Goal: Task Accomplishment & Management: Complete application form

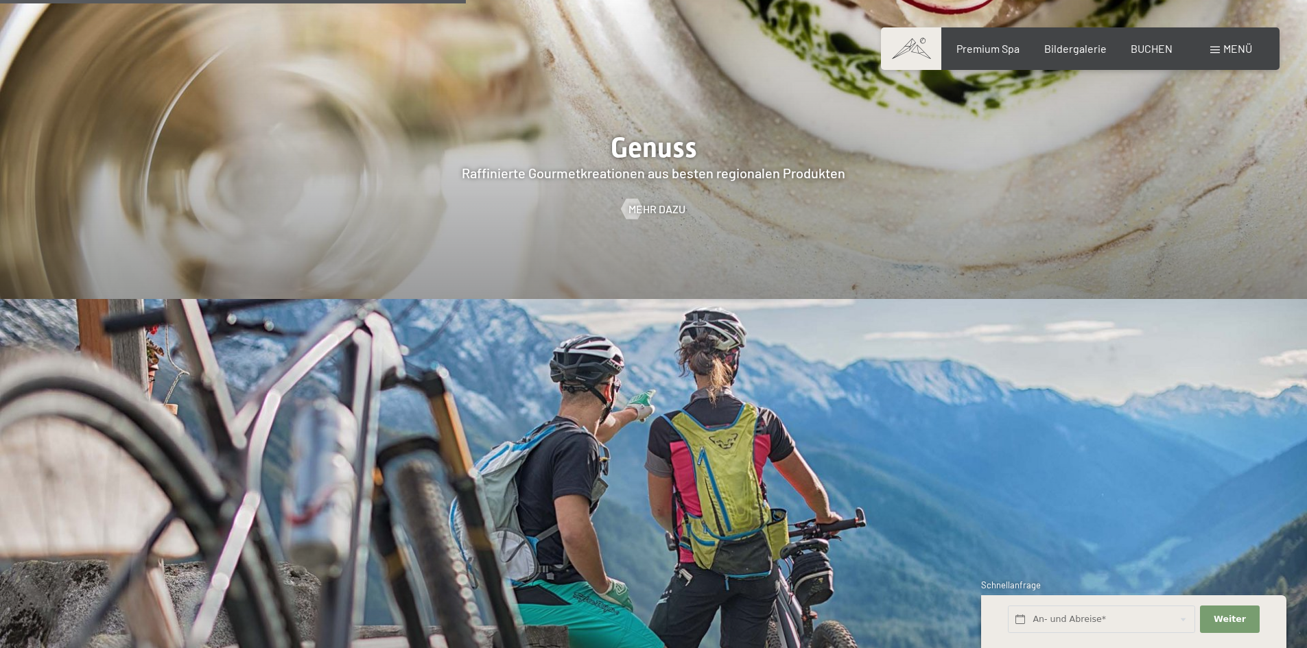
scroll to position [2608, 0]
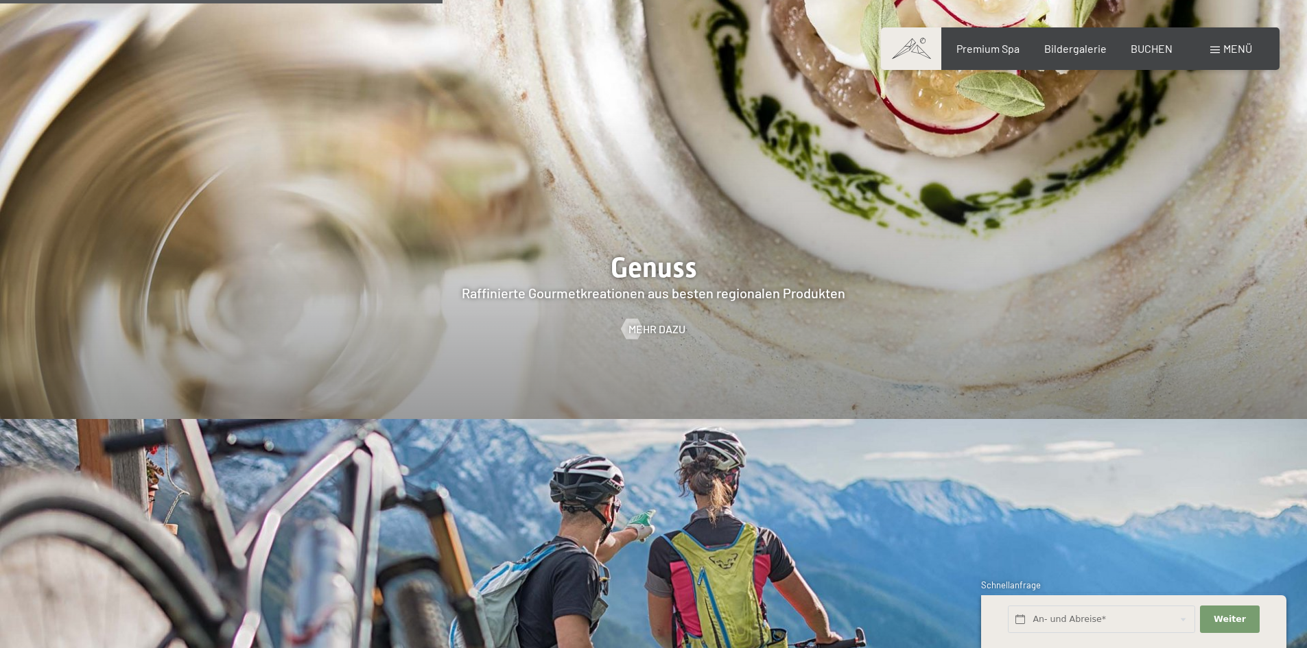
click at [1222, 45] on div "Menü" at bounding box center [1232, 48] width 42 height 15
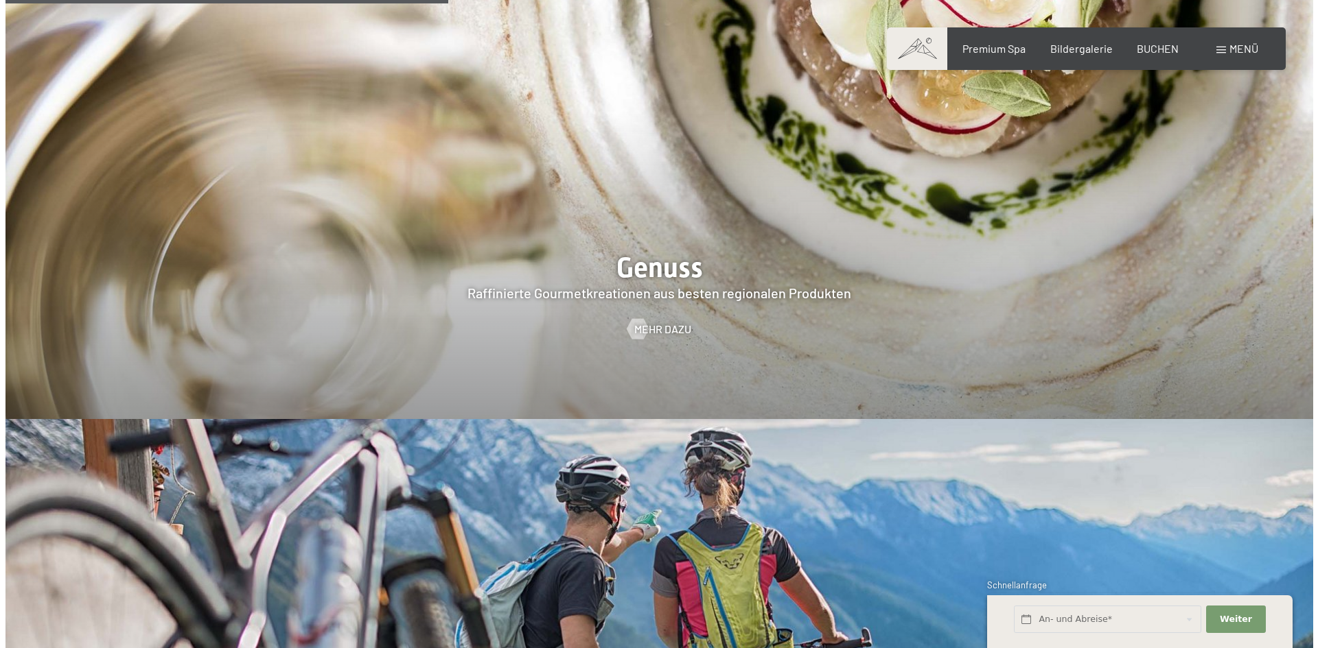
scroll to position [2617, 0]
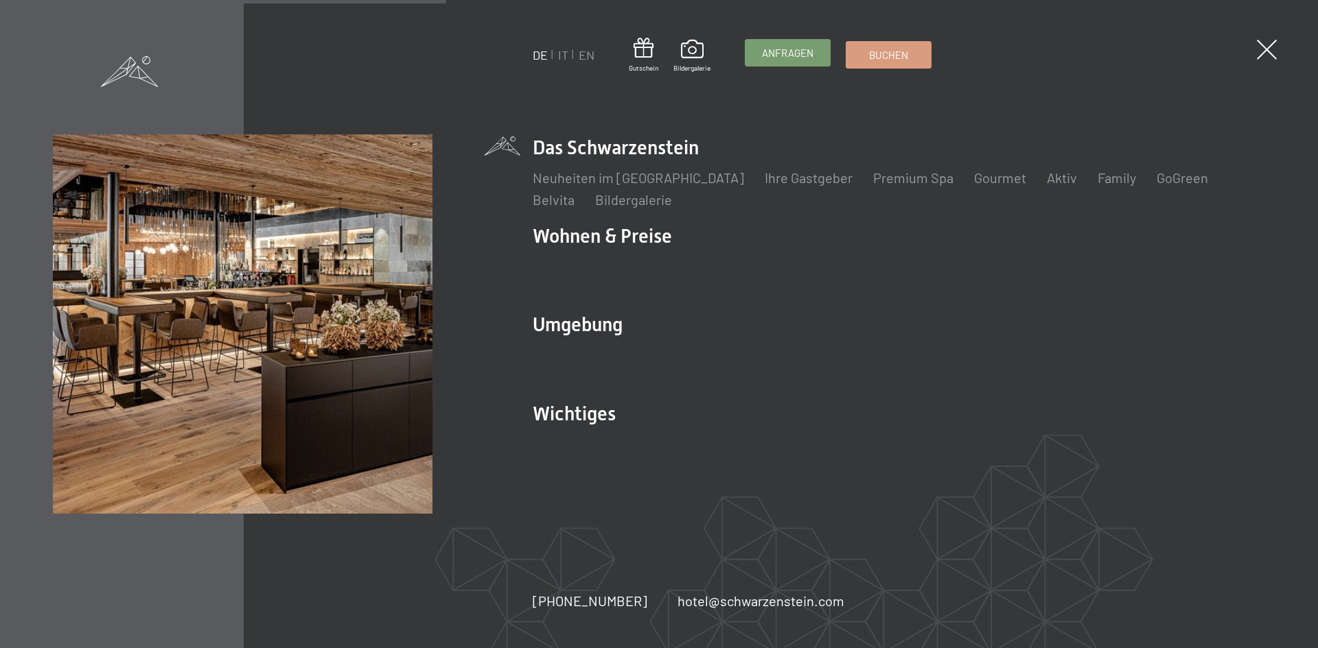
click at [788, 58] on span "Anfragen" at bounding box center [787, 53] width 51 height 14
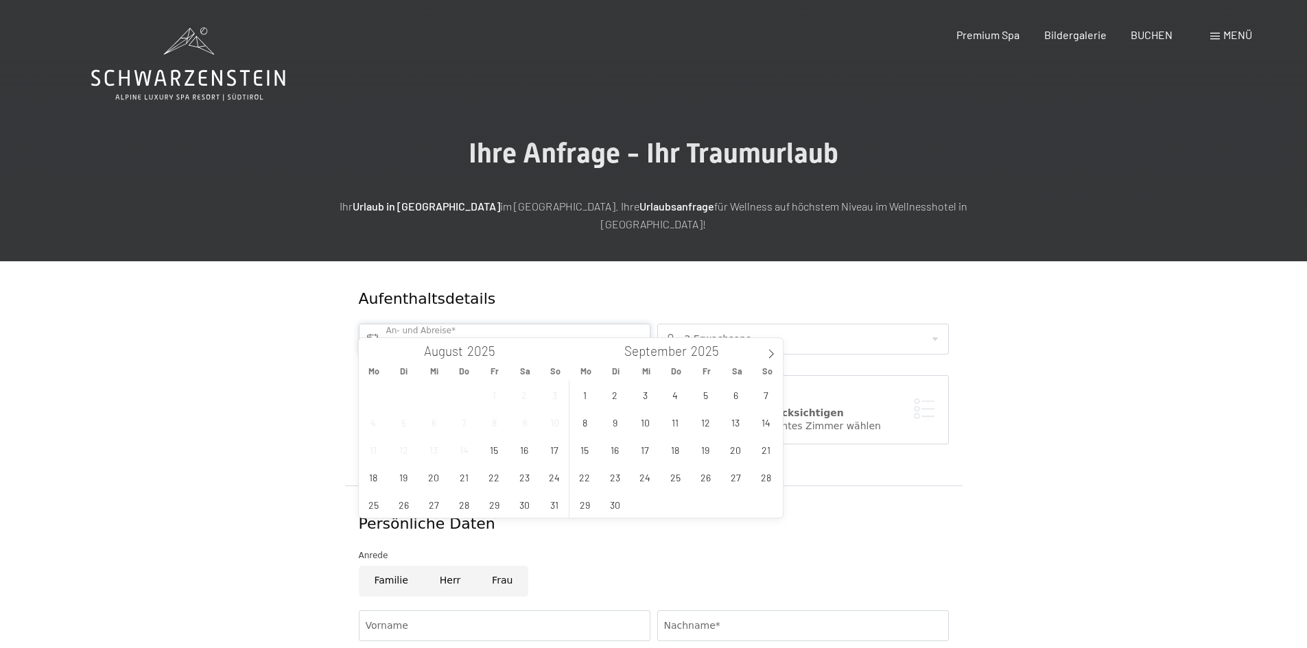
click at [527, 324] on input "text" at bounding box center [505, 339] width 292 height 31
click at [771, 353] on icon at bounding box center [772, 354] width 10 height 10
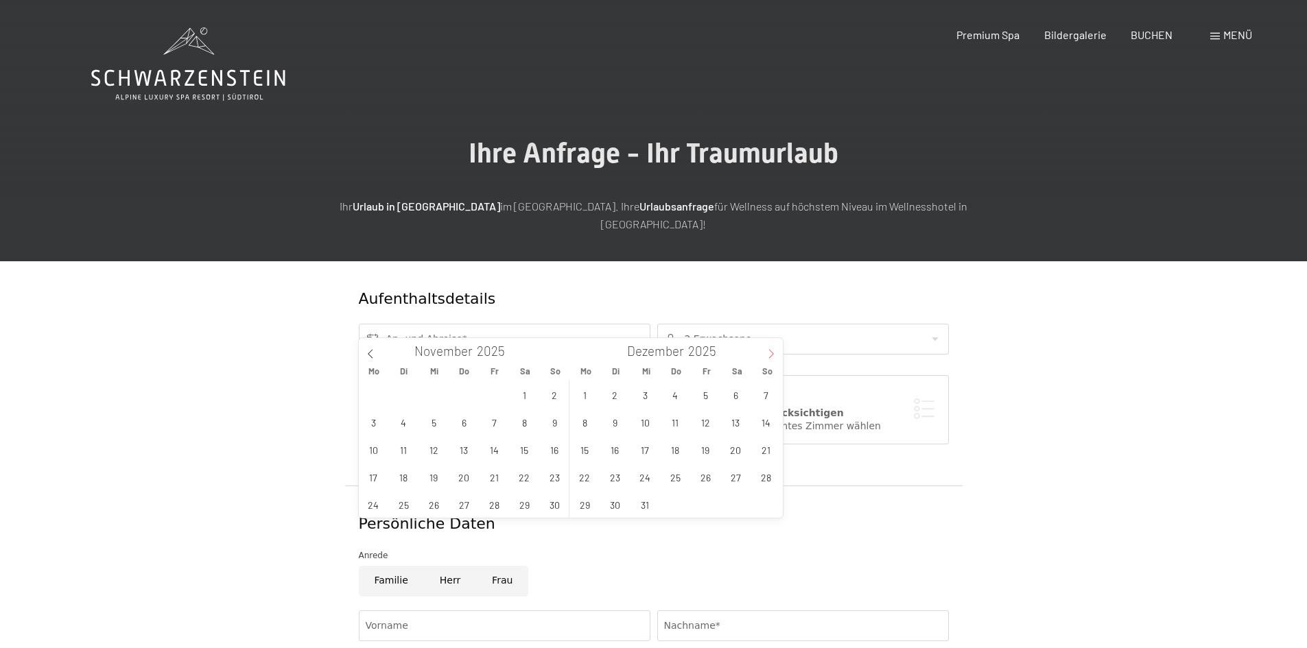
type input "2026"
click at [771, 353] on icon at bounding box center [772, 354] width 10 height 10
type input "2026"
click at [771, 353] on icon at bounding box center [772, 354] width 10 height 10
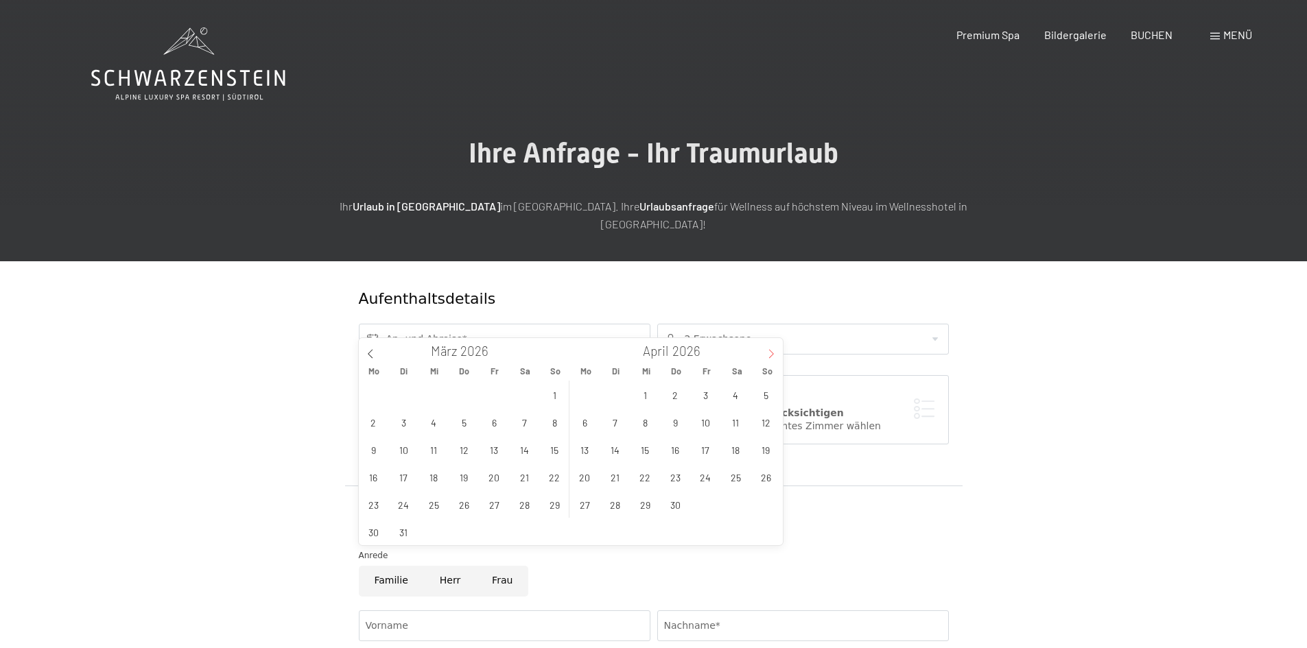
click at [771, 353] on icon at bounding box center [772, 354] width 10 height 10
click at [589, 478] on span "20" at bounding box center [585, 477] width 27 height 27
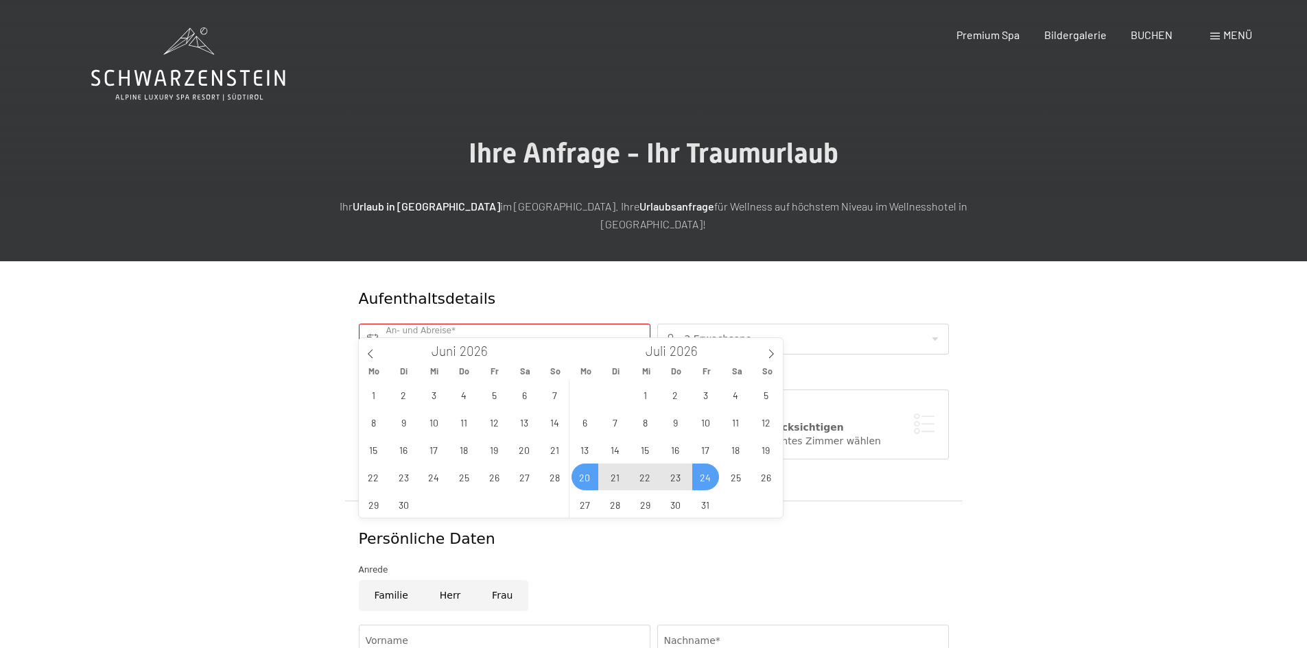
click at [709, 478] on span "24" at bounding box center [705, 477] width 27 height 27
type input "Mo. 20.07.2026 - Fr. 24.07.2026"
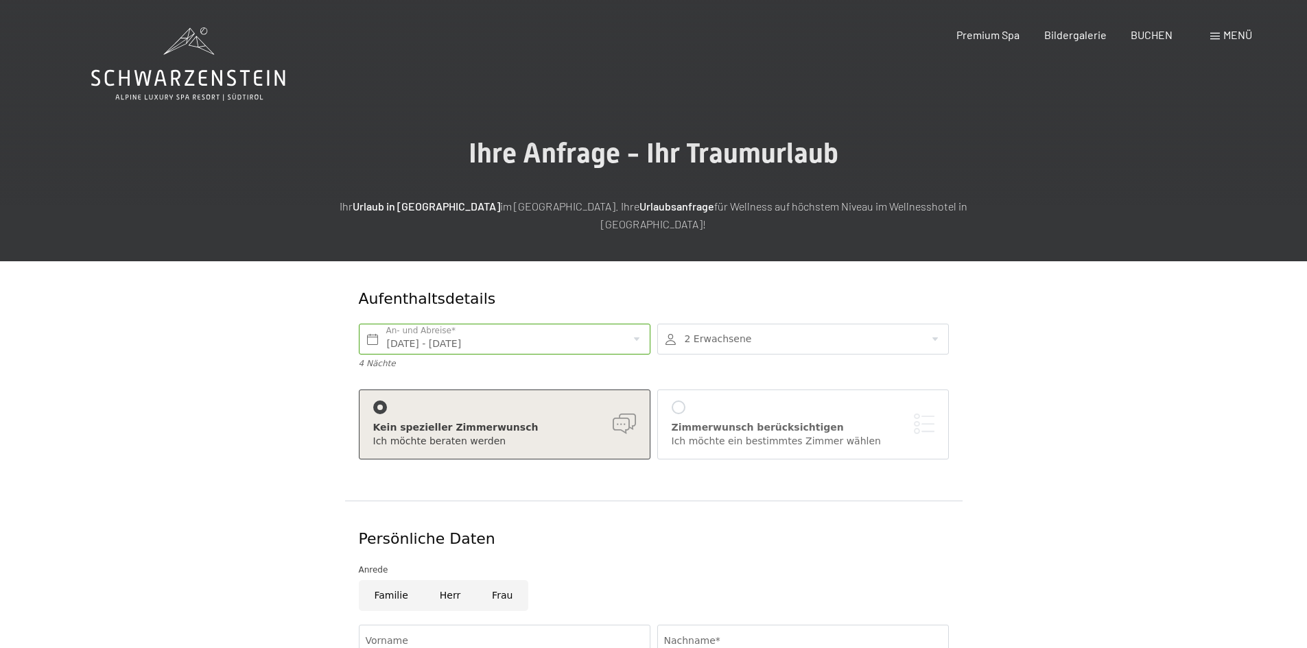
click at [1227, 36] on span "Menü" at bounding box center [1238, 34] width 29 height 13
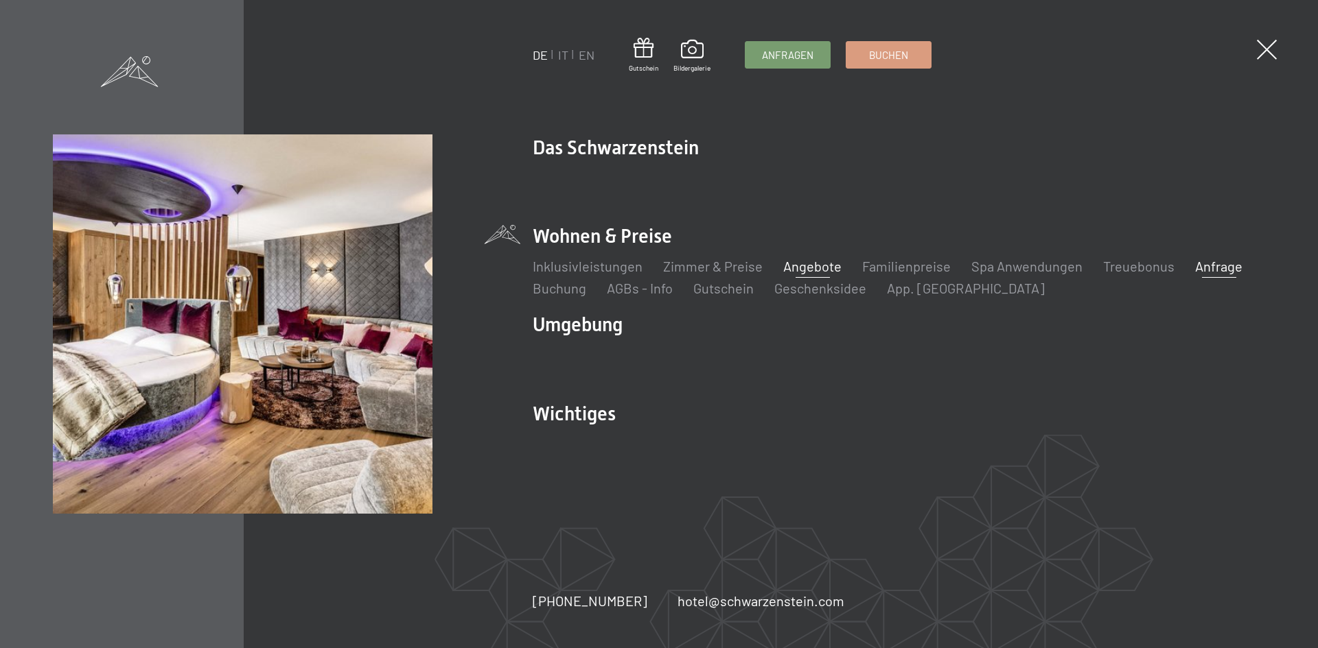
click at [805, 270] on link "Angebote" at bounding box center [812, 266] width 58 height 16
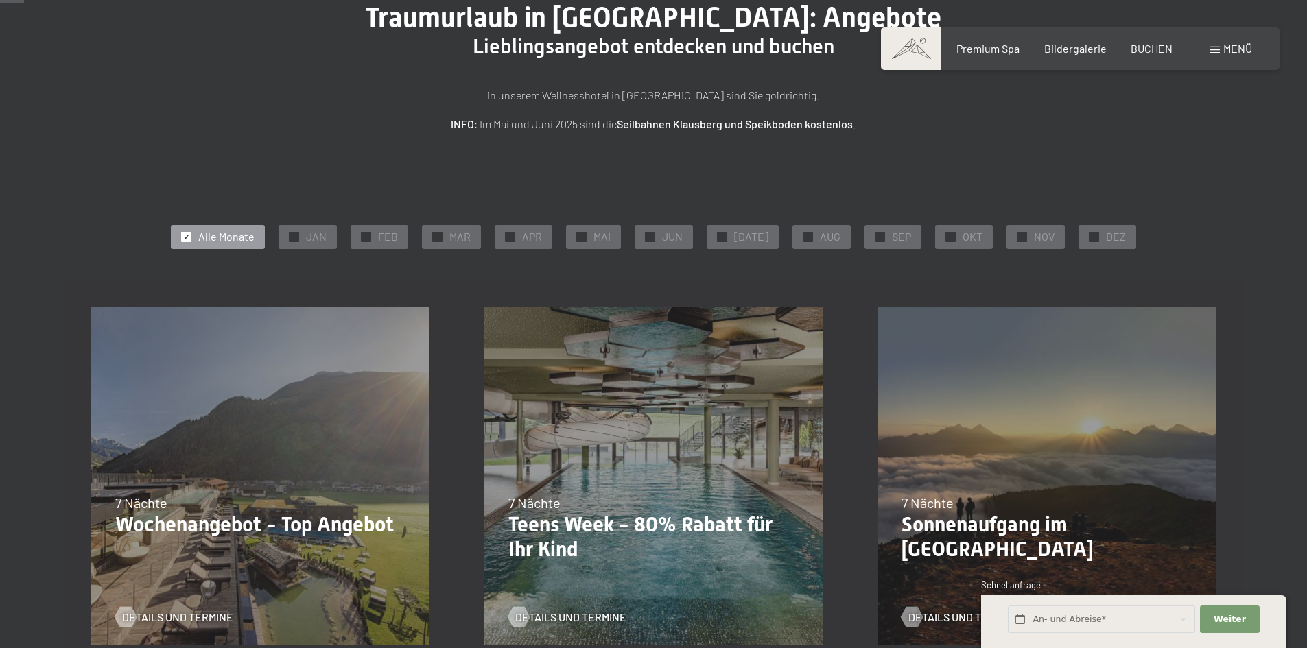
scroll to position [137, 0]
click at [754, 241] on span "JUL" at bounding box center [751, 235] width 34 height 15
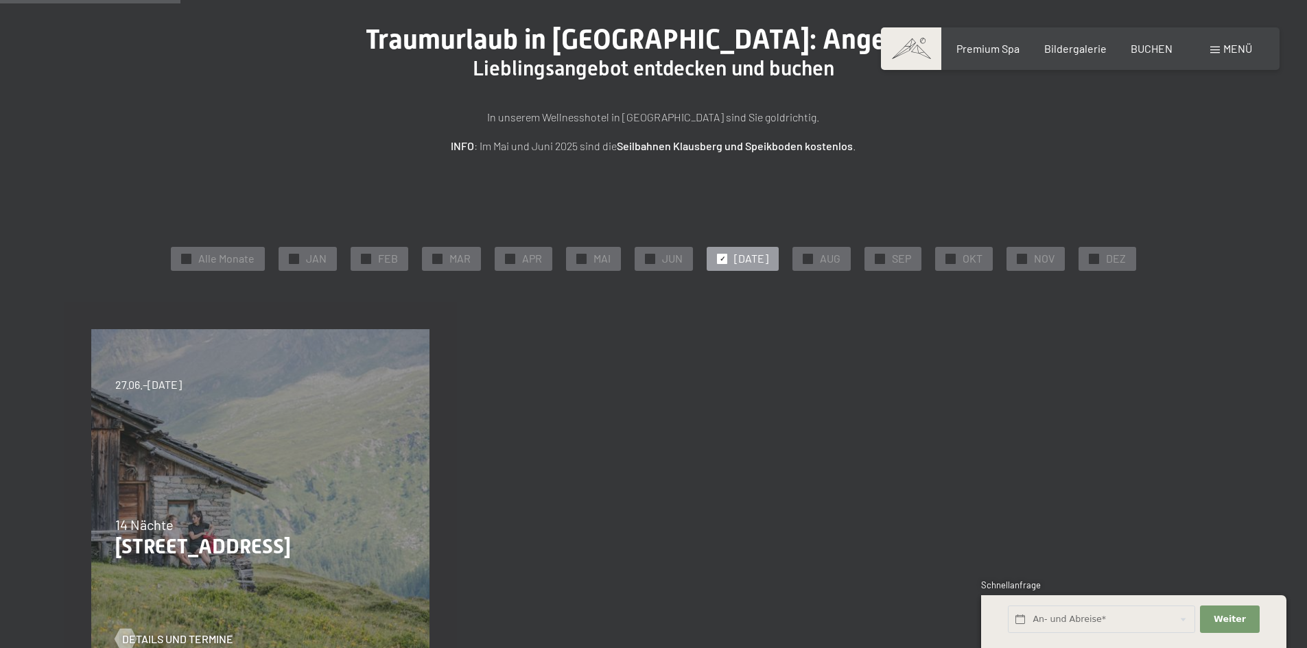
scroll to position [69, 0]
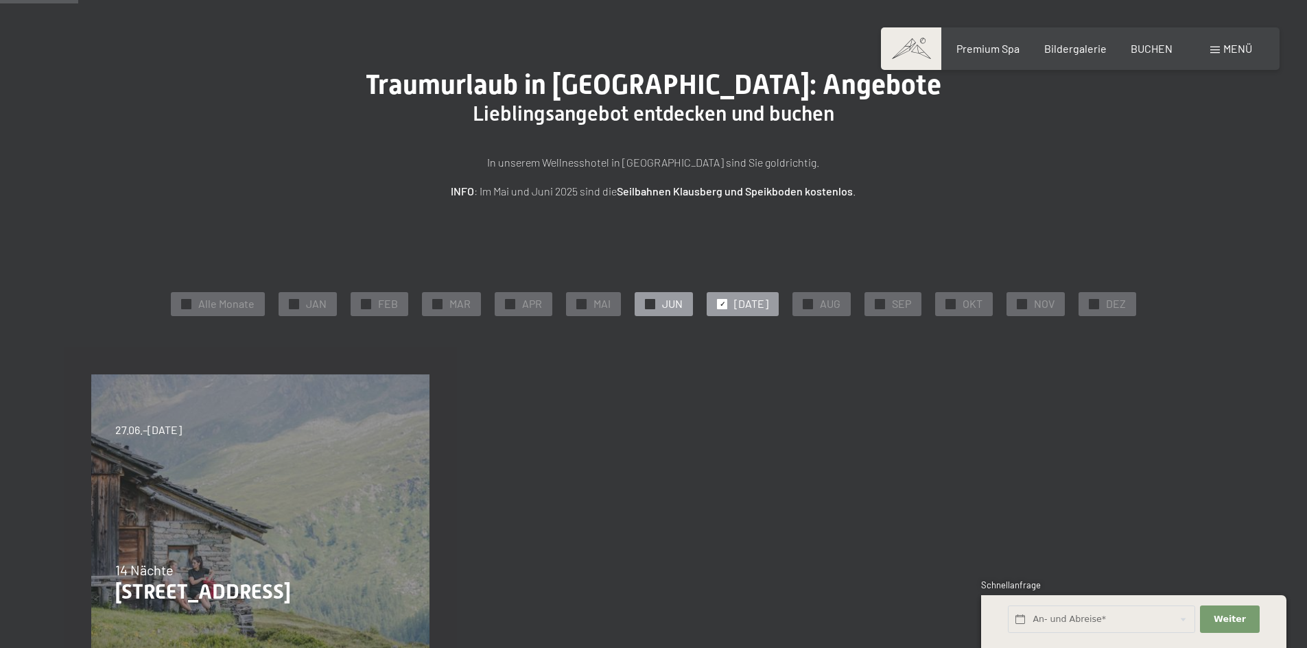
click at [681, 304] on span "JUN" at bounding box center [672, 303] width 21 height 15
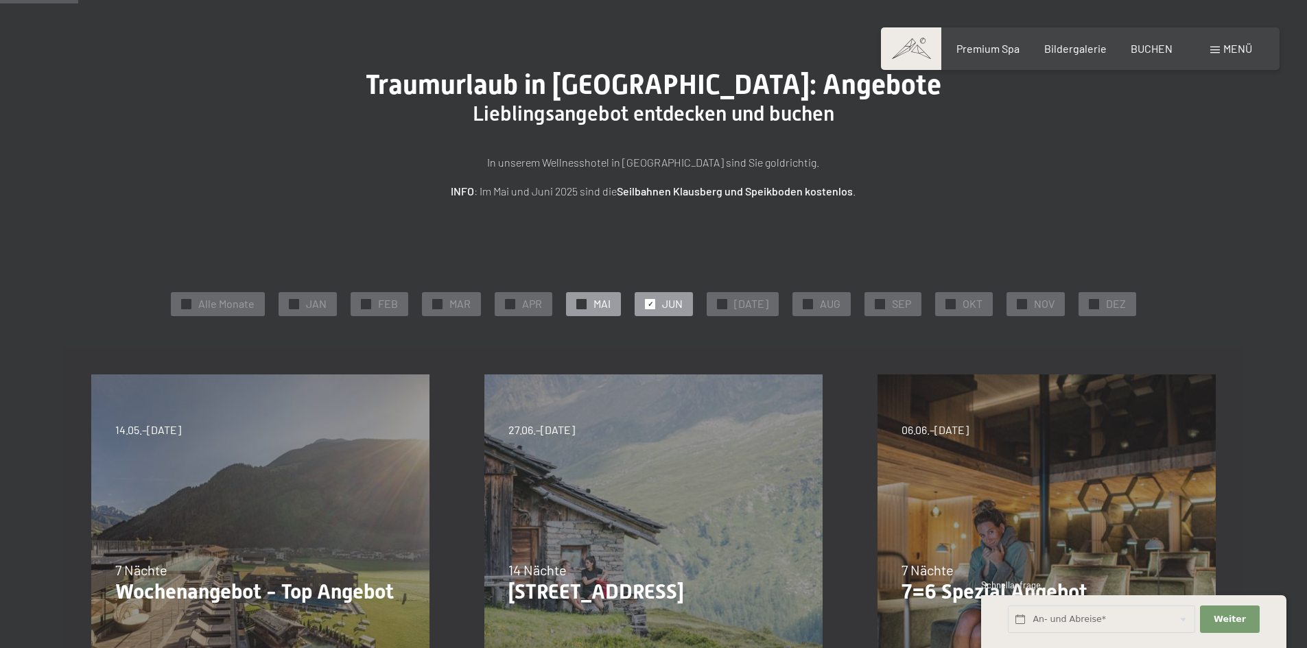
click at [604, 297] on span "MAI" at bounding box center [602, 303] width 17 height 15
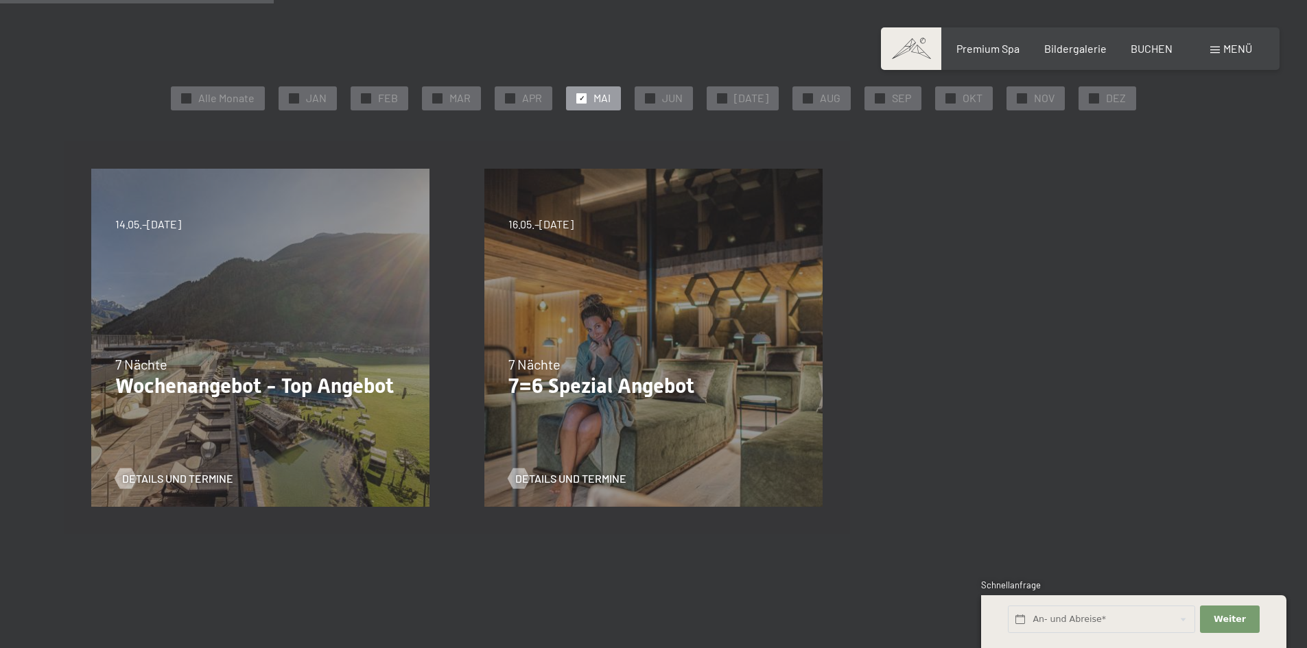
scroll to position [206, 0]
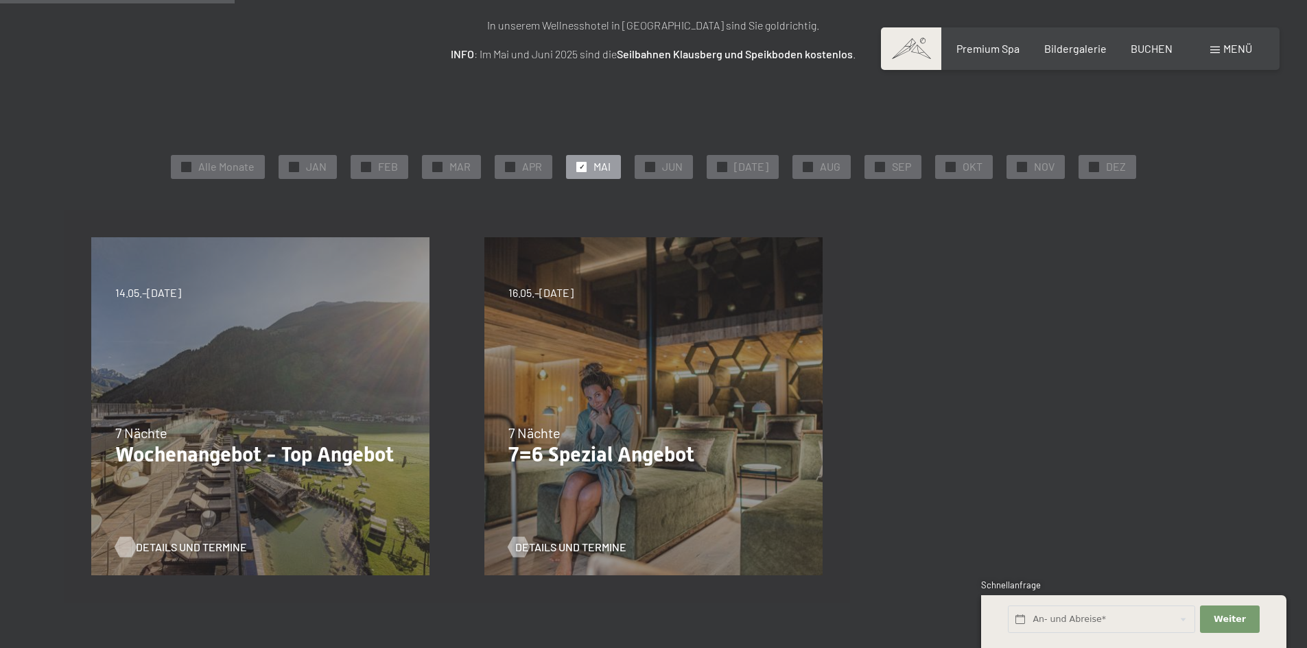
click at [164, 549] on span "Details und Termine" at bounding box center [191, 547] width 111 height 15
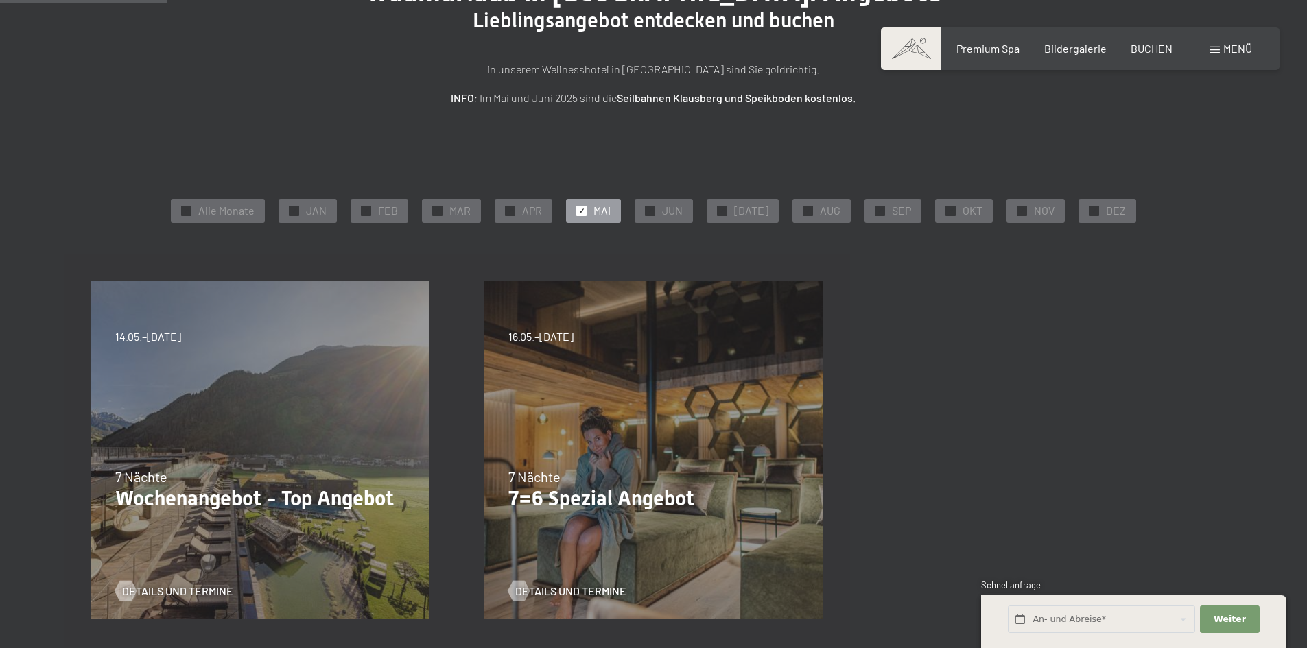
scroll to position [137, 0]
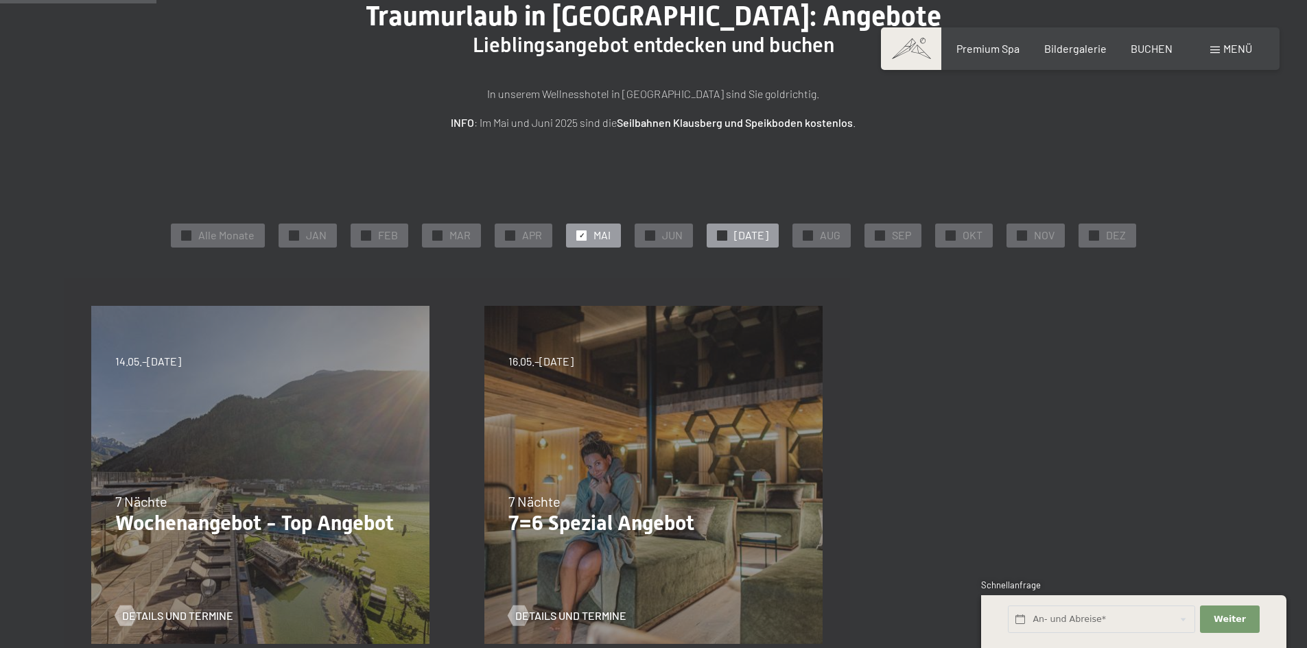
click at [731, 228] on div "✓ JUL" at bounding box center [743, 235] width 72 height 23
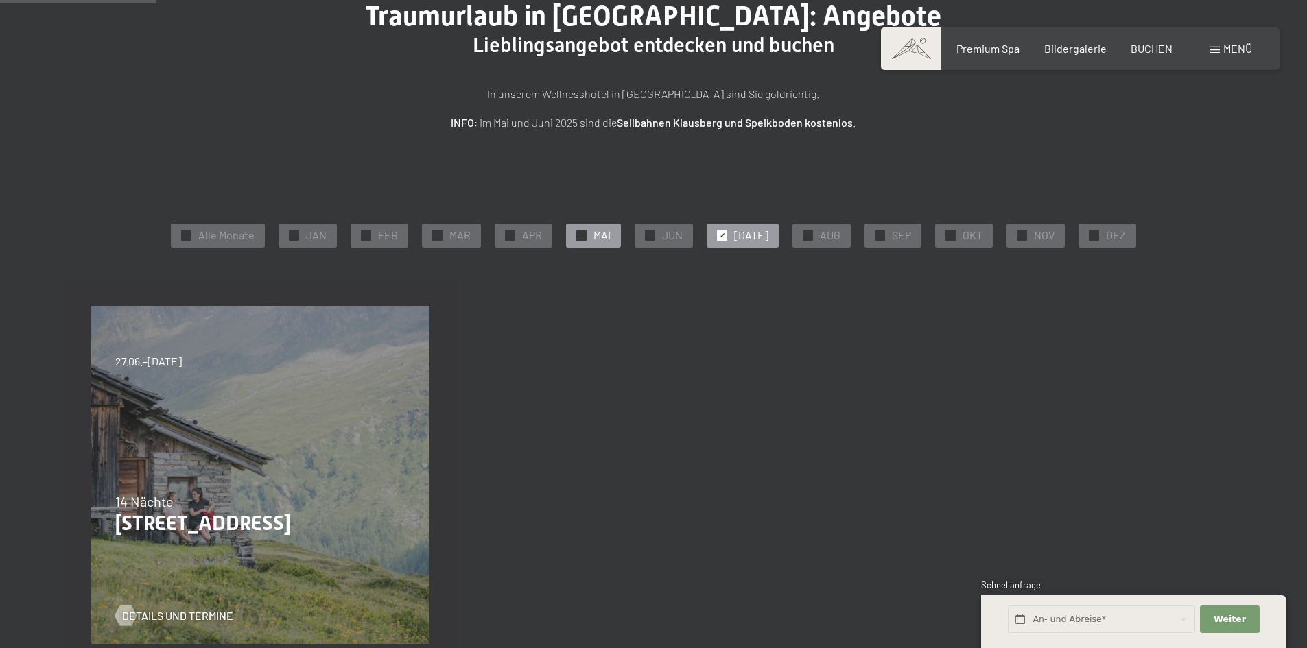
click at [607, 235] on span "MAI" at bounding box center [602, 235] width 17 height 15
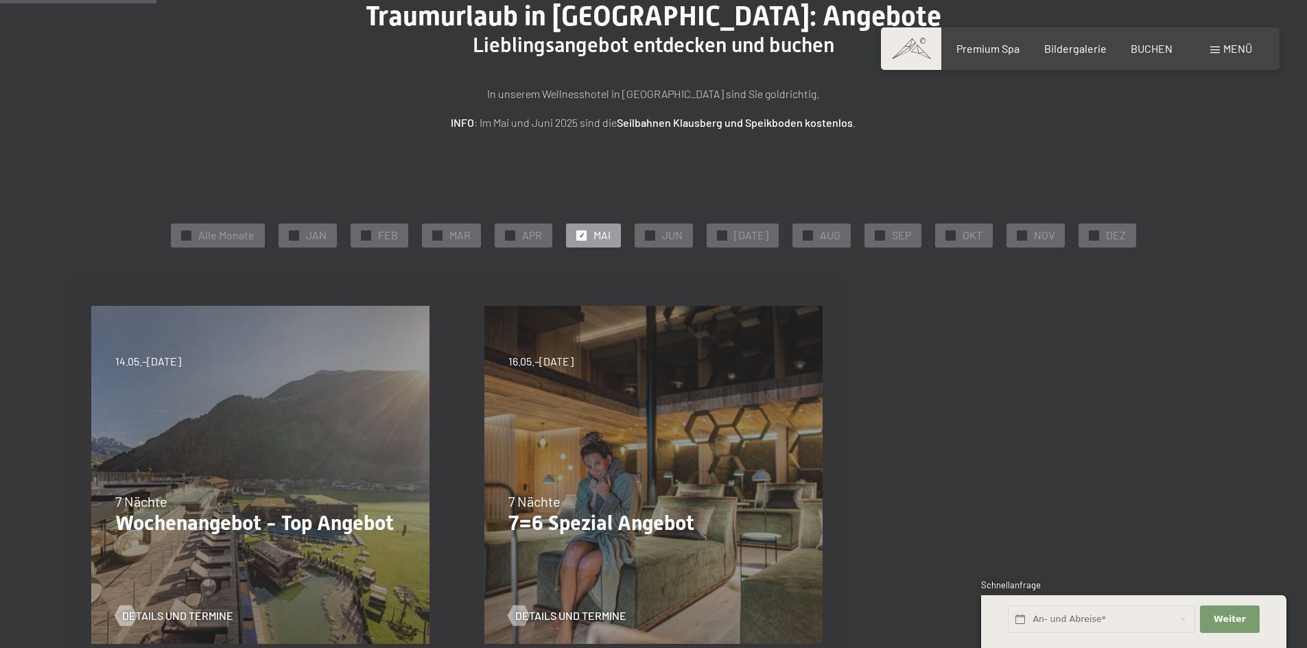
click at [585, 235] on span "✓" at bounding box center [581, 236] width 5 height 10
click at [189, 231] on span "✓" at bounding box center [186, 236] width 5 height 10
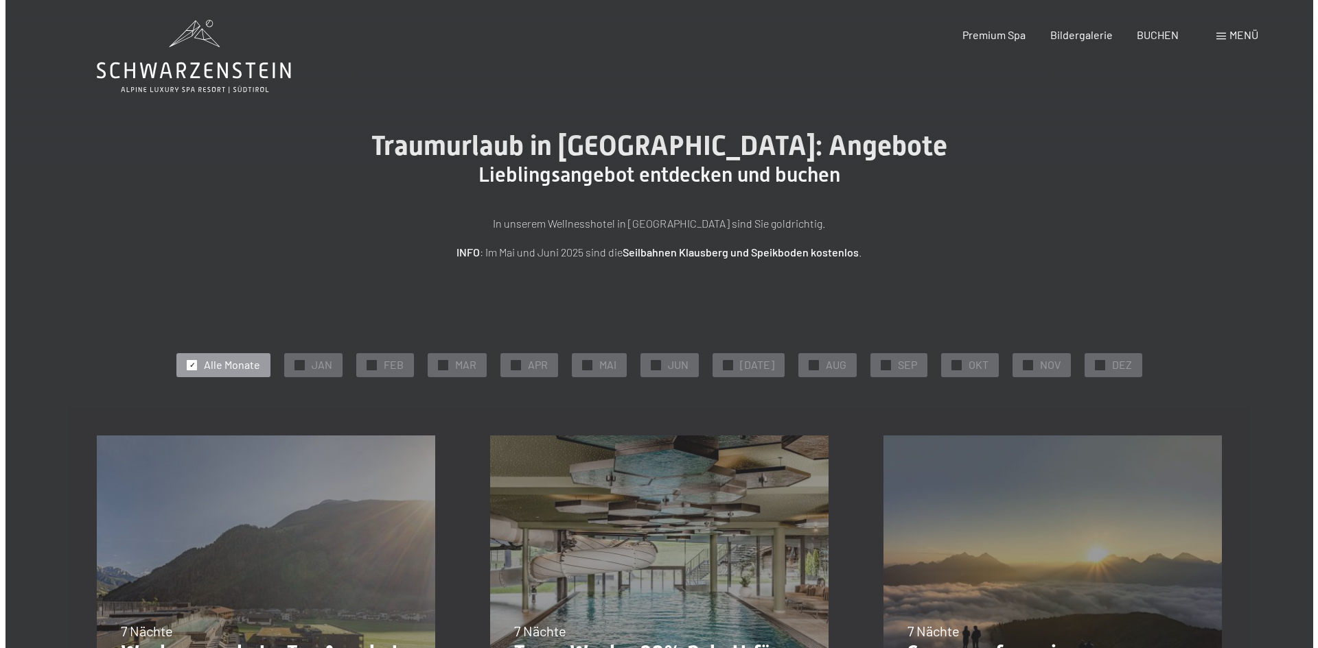
scroll to position [0, 0]
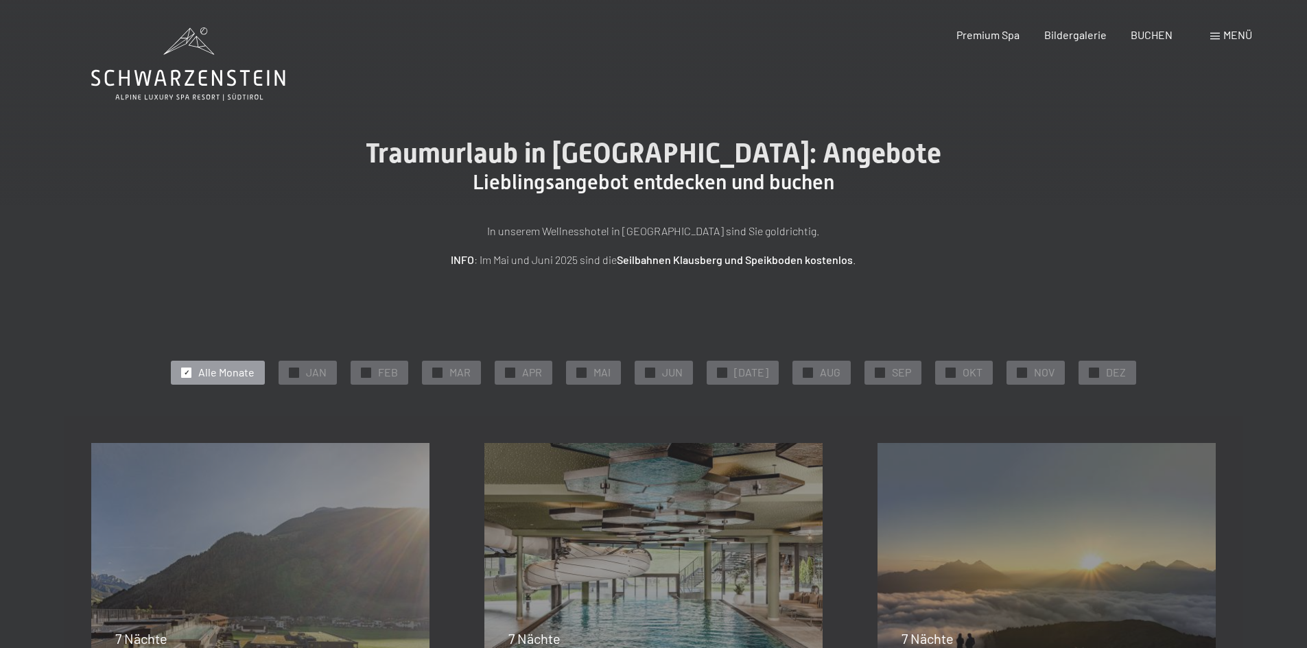
click at [1233, 43] on div "Buchen Anfragen Premium Spa Bildergalerie BUCHEN Menü DE IT EN Gutschein Bilder…" at bounding box center [1081, 34] width 344 height 15
click at [1233, 39] on span "Menü" at bounding box center [1238, 34] width 29 height 13
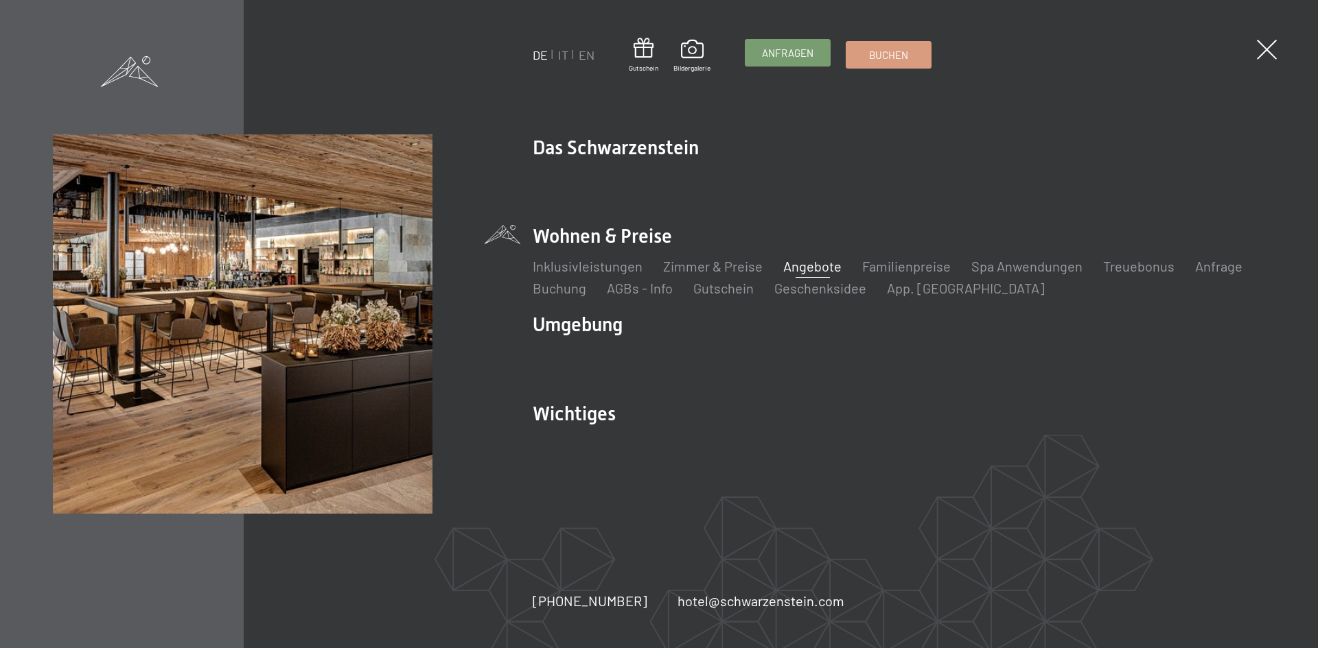
click at [792, 60] on span "Anfragen" at bounding box center [787, 53] width 51 height 14
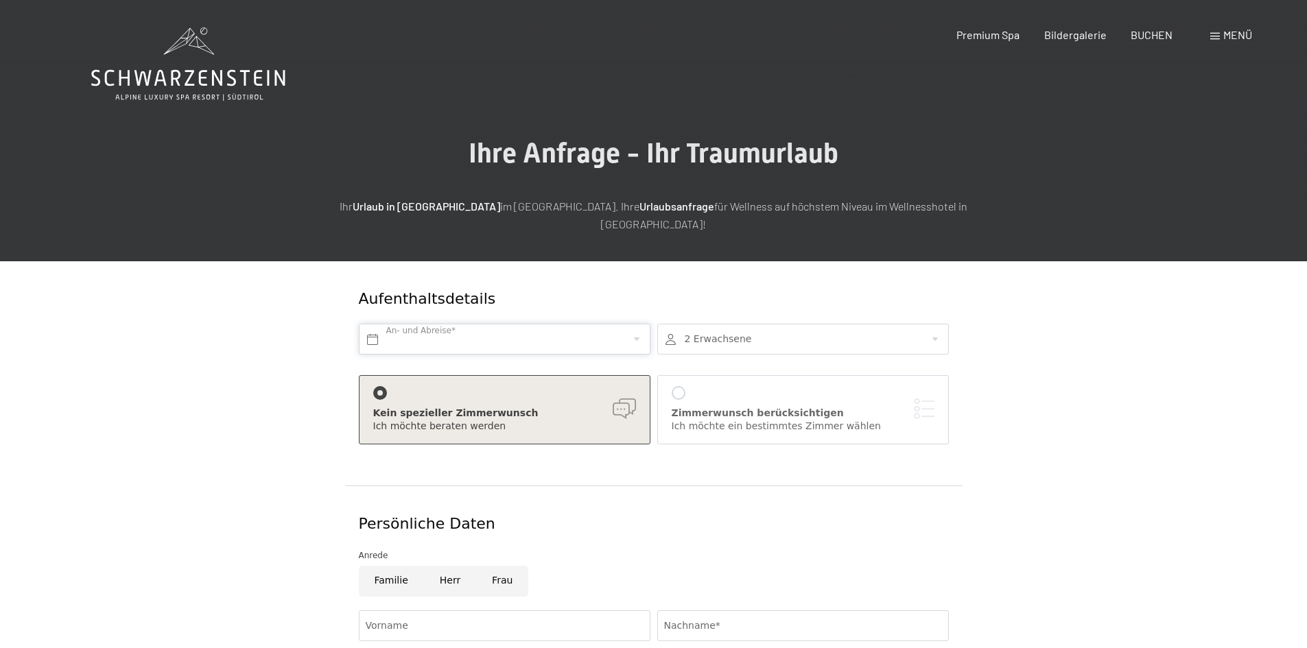
click at [632, 324] on input "text" at bounding box center [505, 339] width 292 height 31
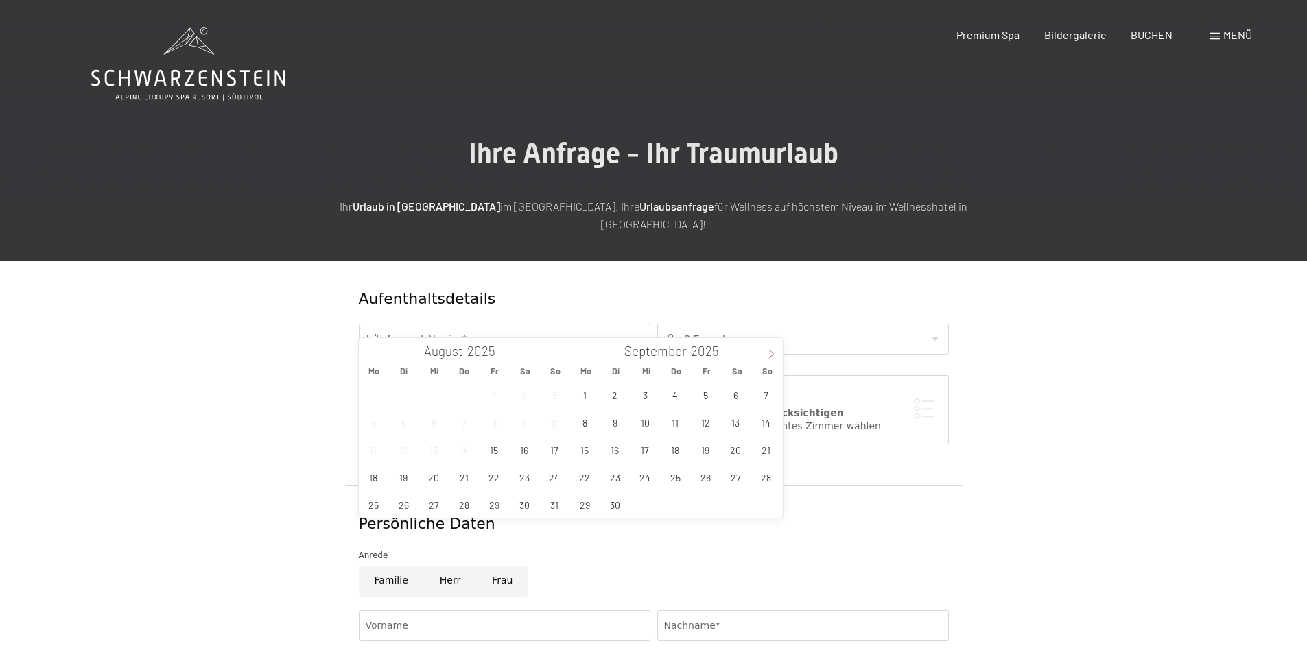
click at [773, 344] on span at bounding box center [771, 349] width 23 height 23
type input "2026"
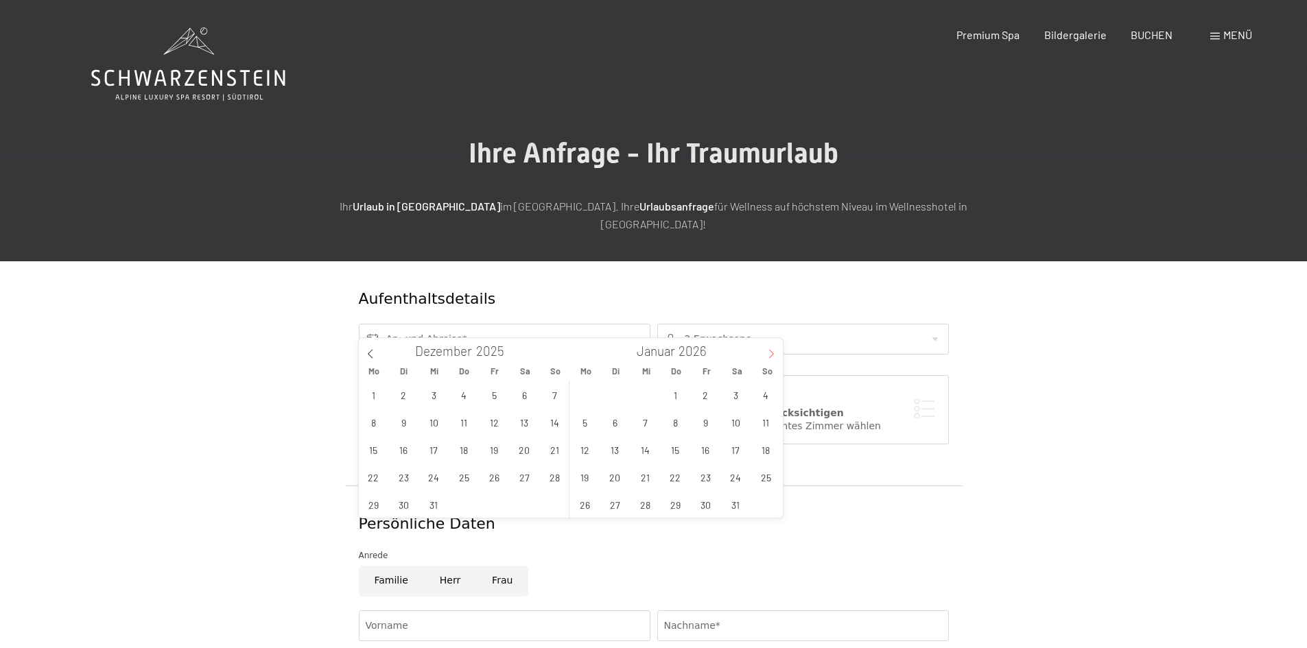
click at [773, 344] on span at bounding box center [771, 349] width 23 height 23
type input "2026"
click at [773, 344] on span at bounding box center [771, 349] width 23 height 23
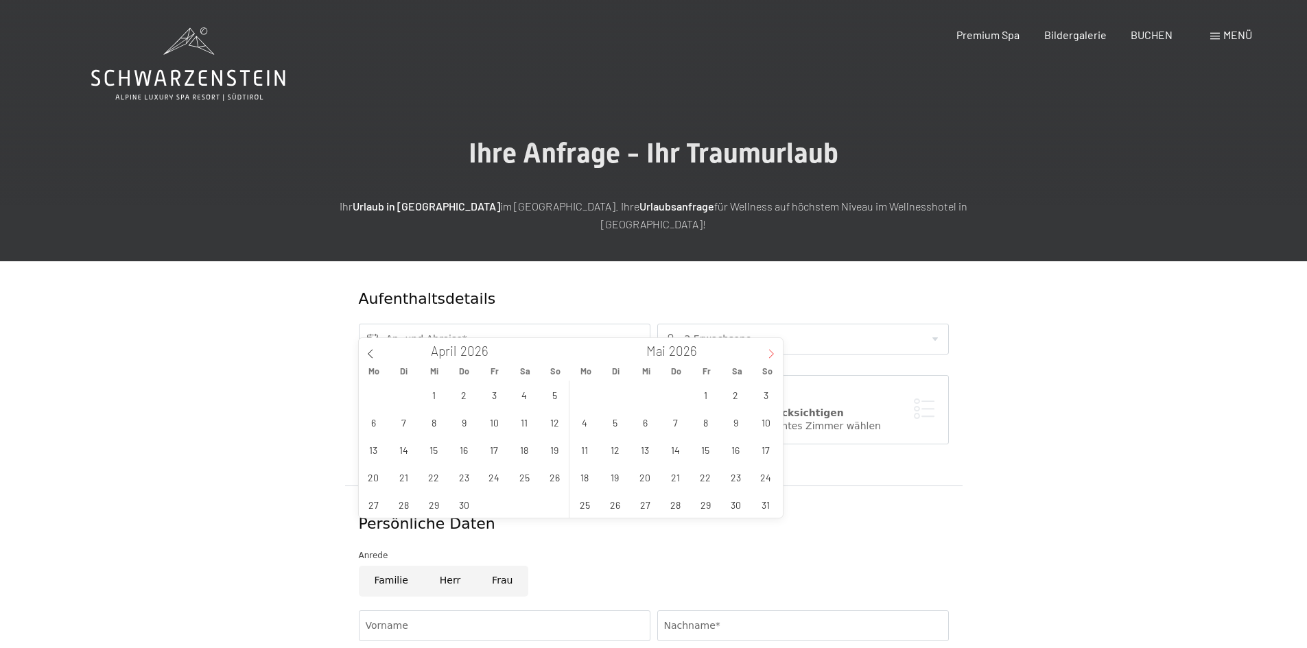
click at [773, 344] on span at bounding box center [771, 349] width 23 height 23
click at [586, 474] on span "20" at bounding box center [585, 477] width 27 height 27
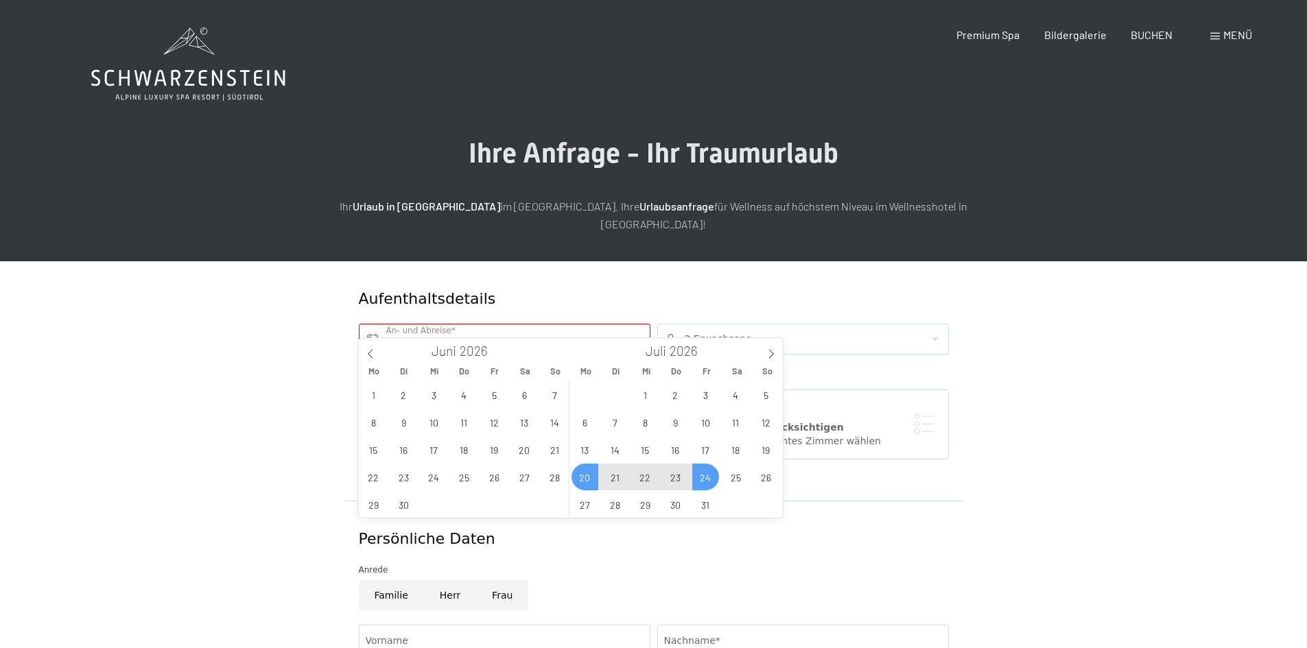
click at [700, 484] on span "24" at bounding box center [705, 477] width 27 height 27
type input "Mo. 20.07.2026 - Fr. 24.07.2026"
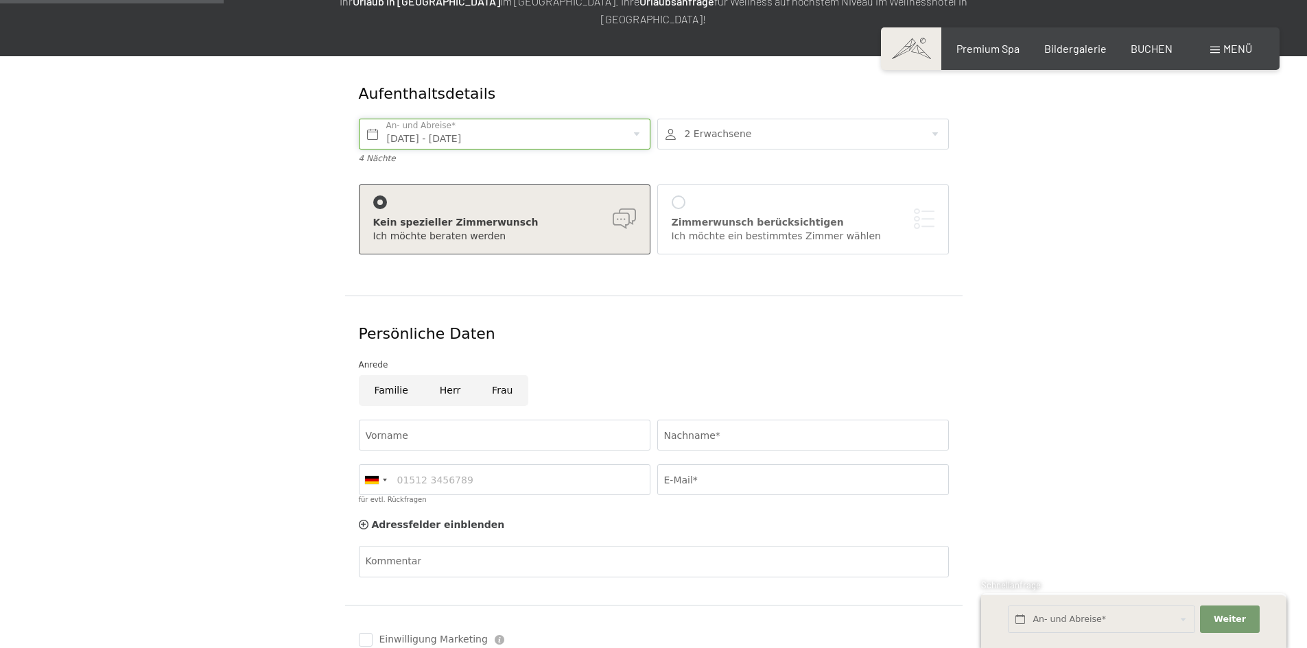
scroll to position [206, 0]
click at [506, 375] on input "Frau" at bounding box center [502, 390] width 52 height 31
radio input "true"
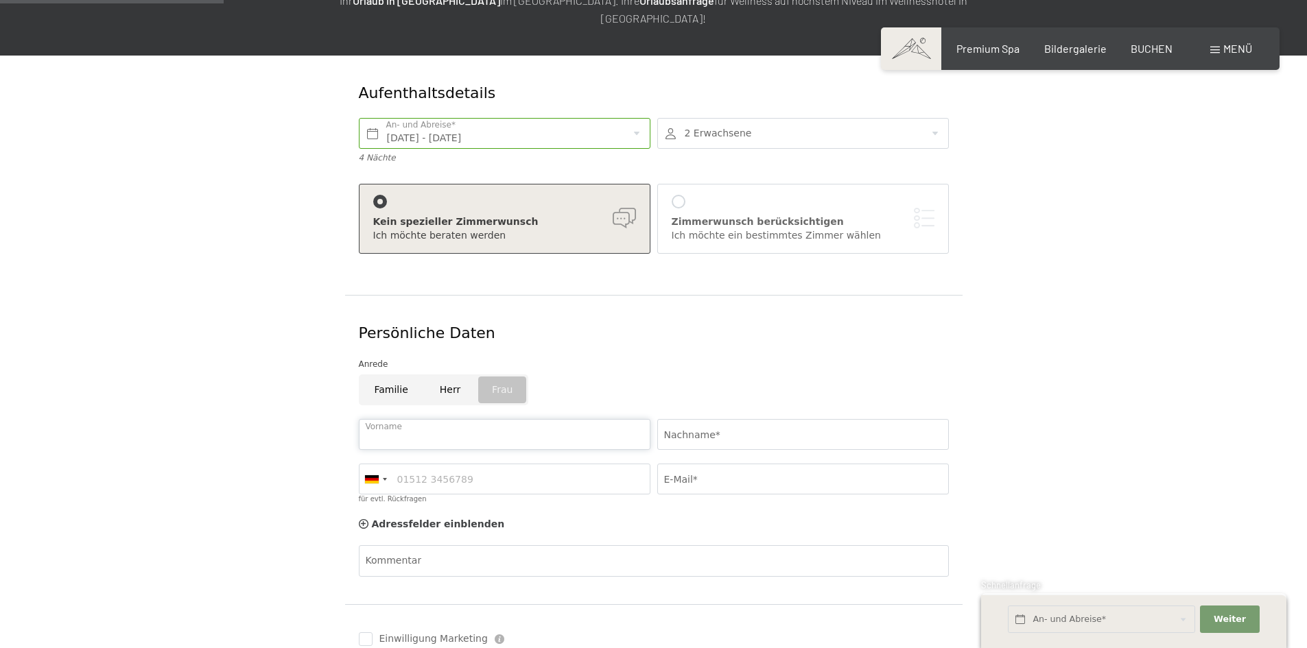
click at [432, 420] on input "Vorname" at bounding box center [505, 434] width 292 height 31
type input "Madeleine"
click at [675, 419] on input "Nachname*" at bounding box center [803, 434] width 292 height 31
type input "Peer"
click at [719, 464] on input "E-Mail*" at bounding box center [803, 479] width 292 height 31
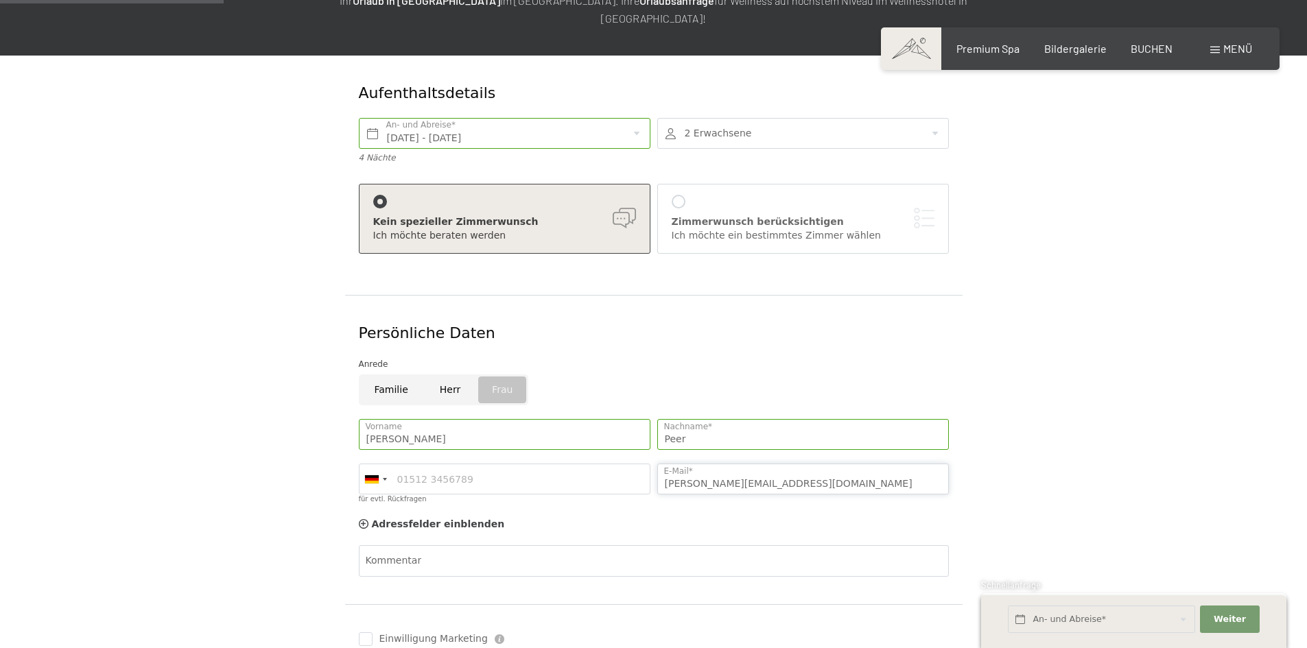
type input "leni.peer23@gmail.com"
click at [473, 464] on input "für evtl. Rückfragen" at bounding box center [505, 479] width 292 height 31
click at [382, 465] on div at bounding box center [376, 480] width 32 height 30
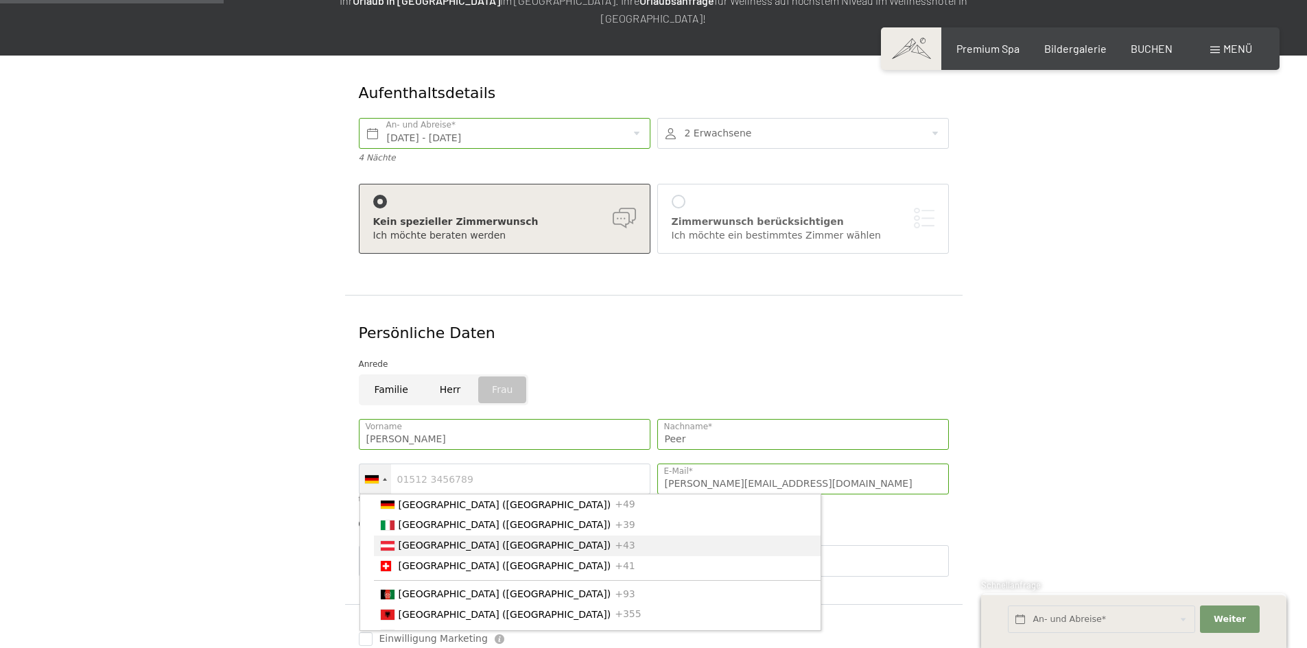
click at [419, 540] on span "[GEOGRAPHIC_DATA] ([GEOGRAPHIC_DATA])" at bounding box center [505, 545] width 213 height 11
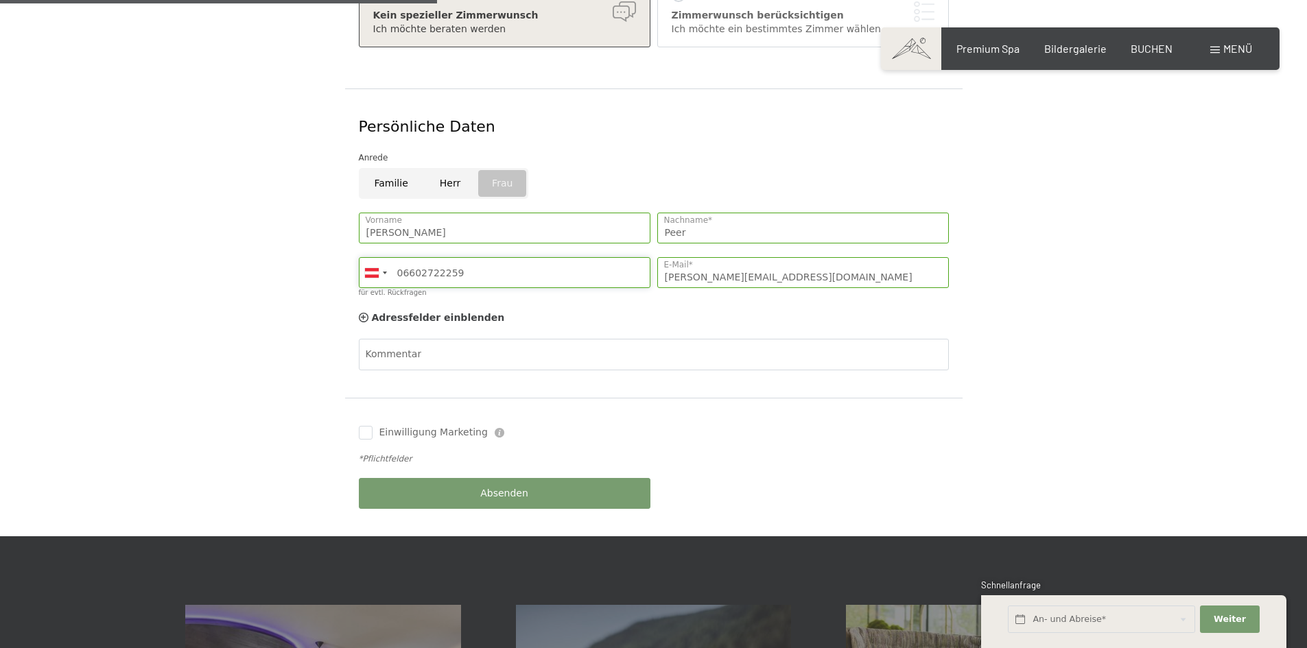
scroll to position [480, 0]
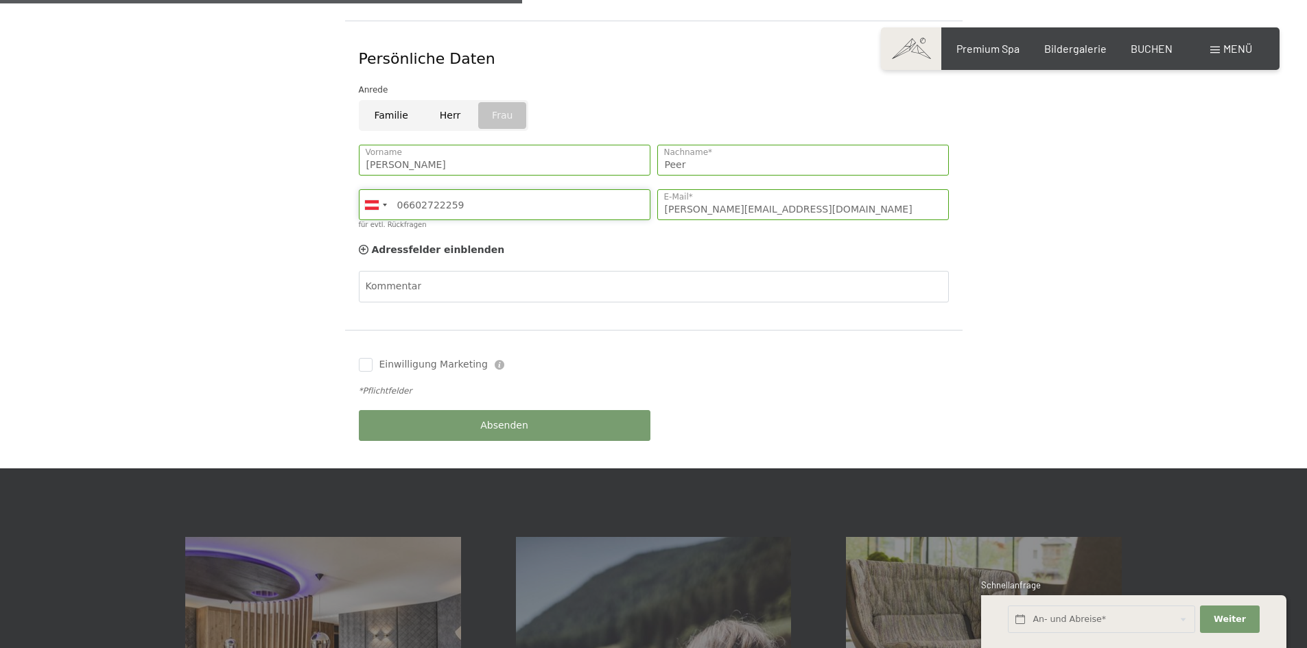
type input "06602722259"
click at [362, 354] on div "Einwilligung Marketing Der Unterfertigte, der die Aufklärung laut Link gelesen …" at bounding box center [504, 364] width 299 height 27
click at [364, 358] on input "Einwilligung Marketing" at bounding box center [366, 365] width 14 height 14
checkbox input "true"
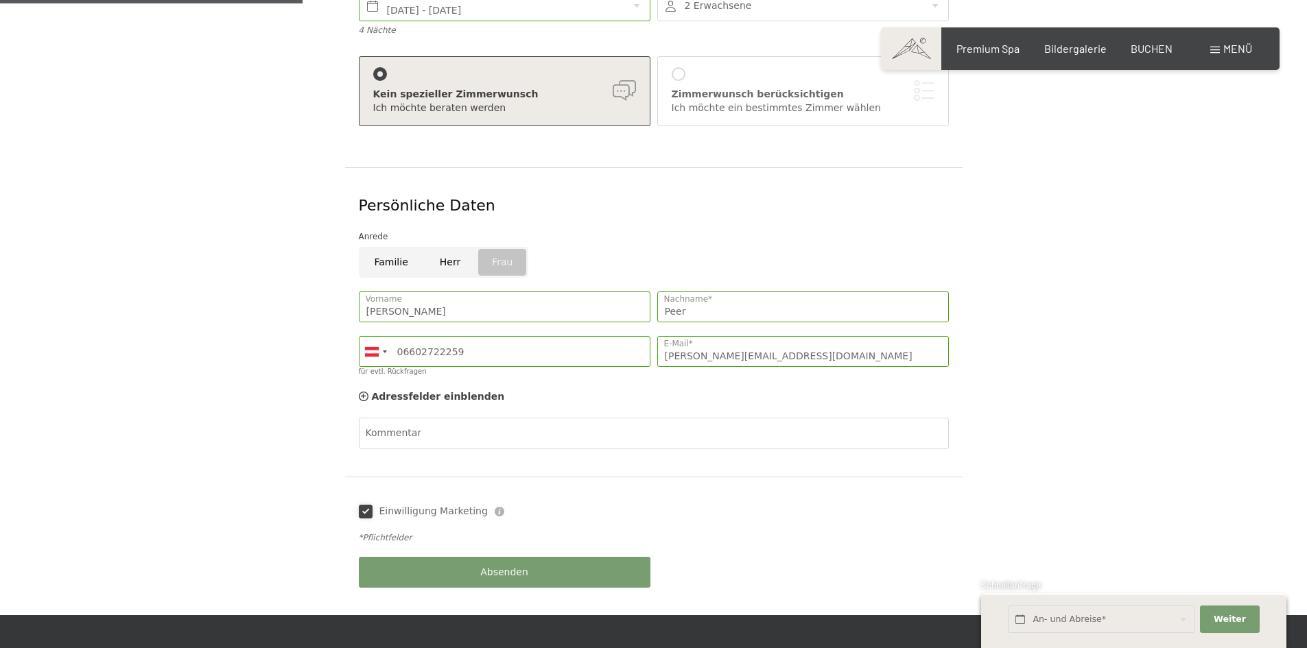
scroll to position [412, 0]
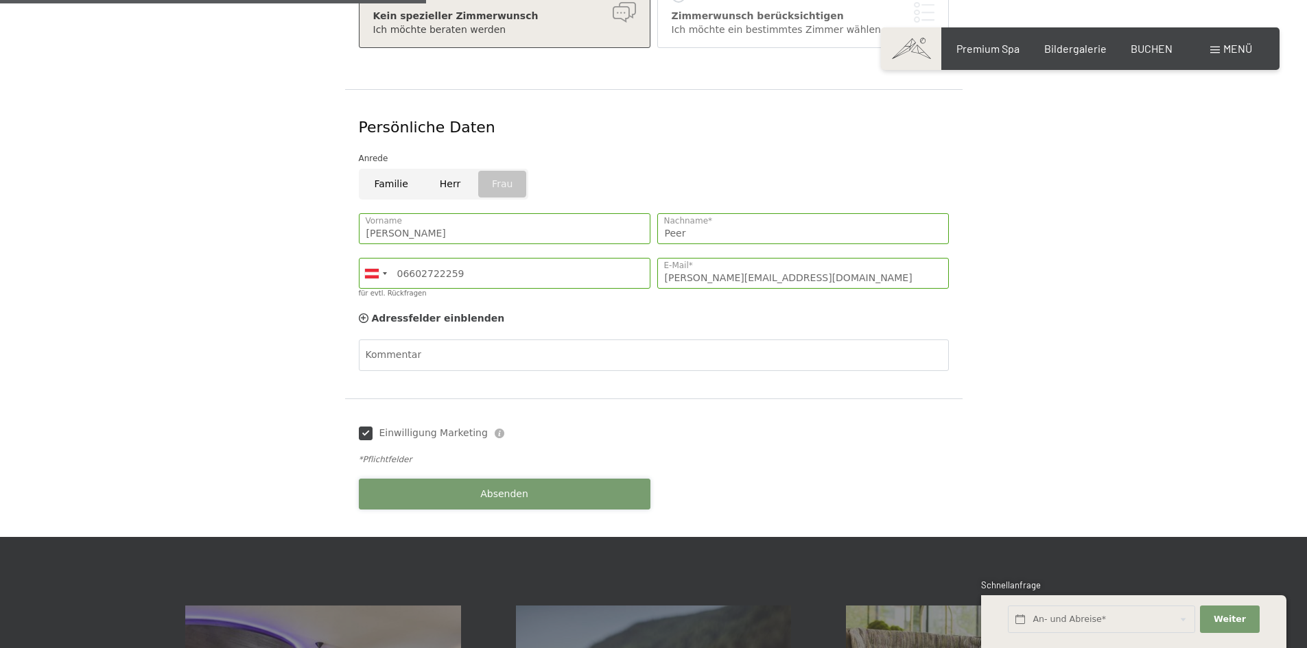
click at [540, 479] on button "Absenden" at bounding box center [505, 494] width 292 height 31
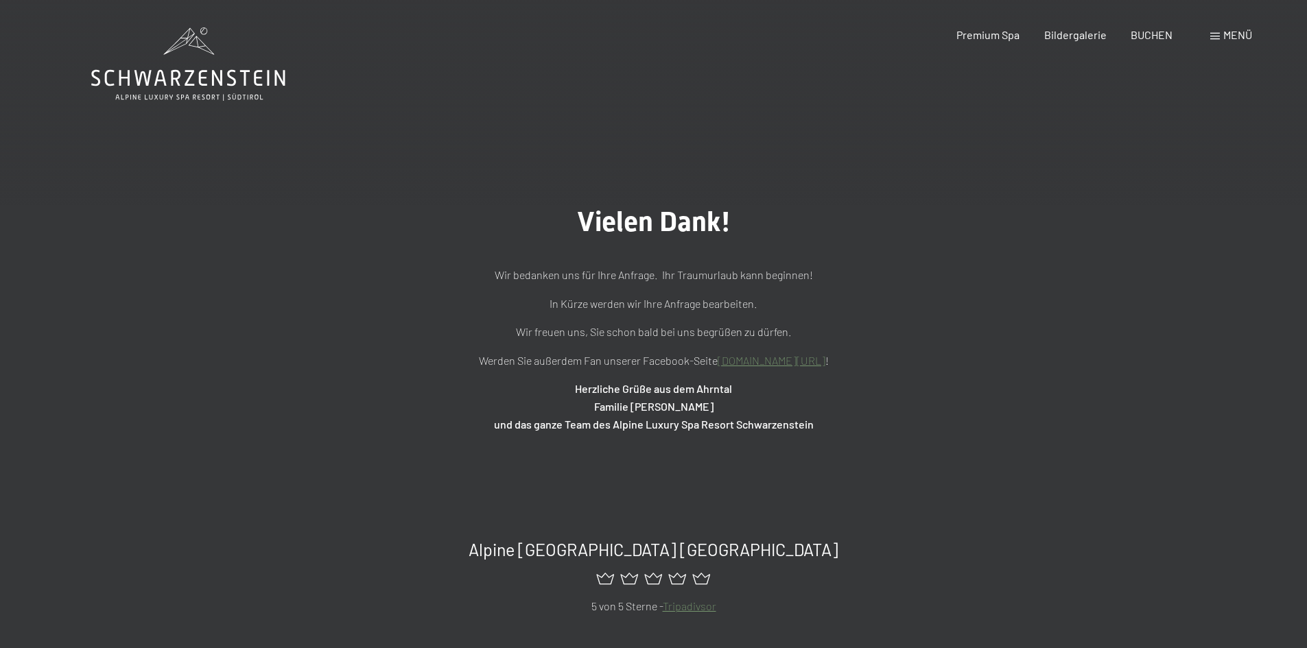
click at [1230, 35] on span "Menü" at bounding box center [1238, 34] width 29 height 13
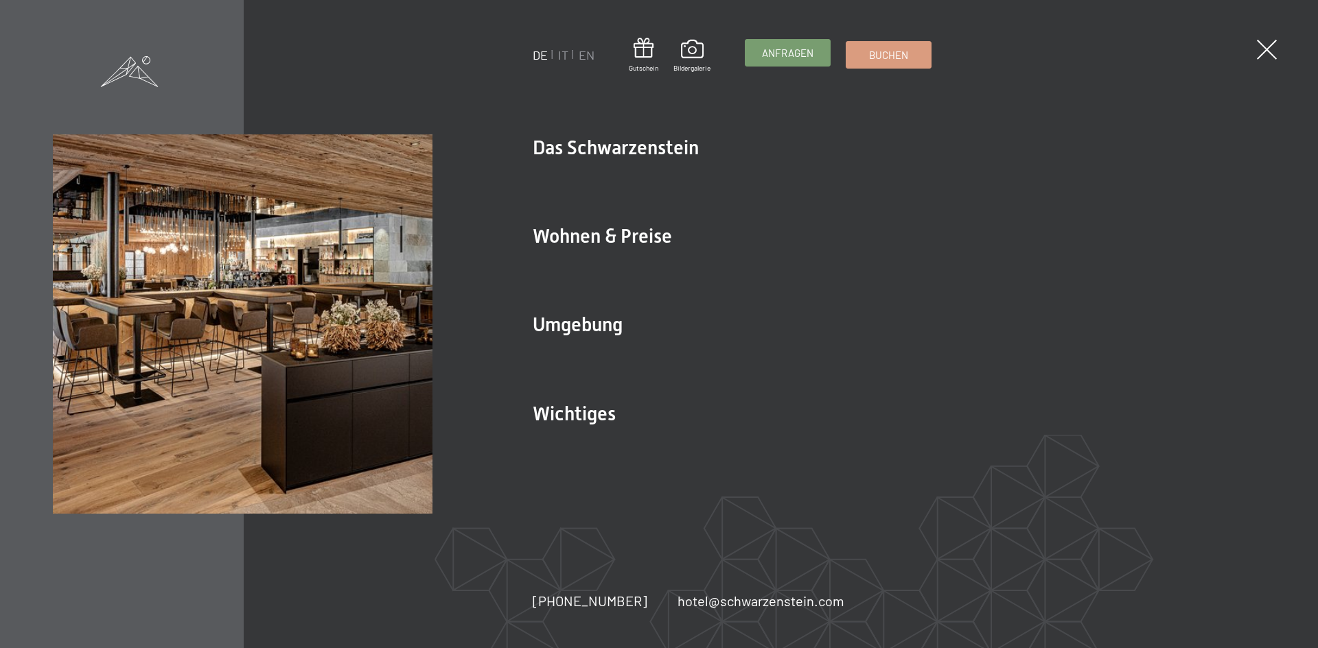
click at [800, 48] on span "Anfragen" at bounding box center [787, 53] width 51 height 14
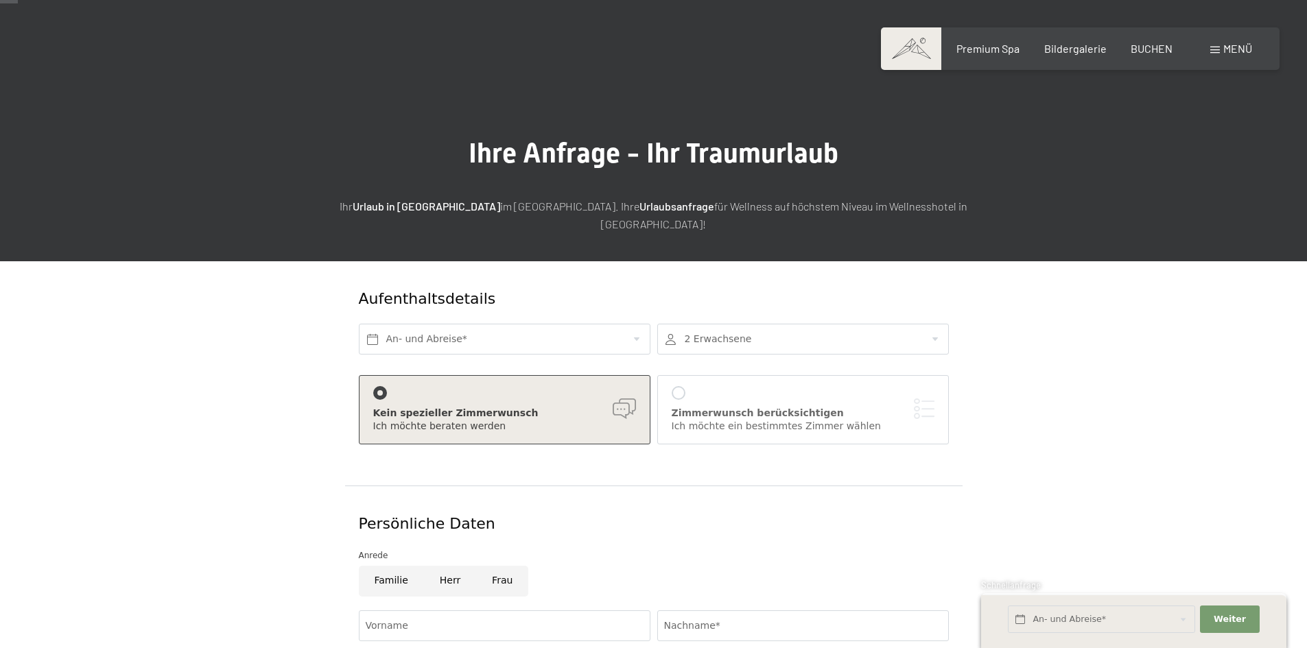
scroll to position [69, 0]
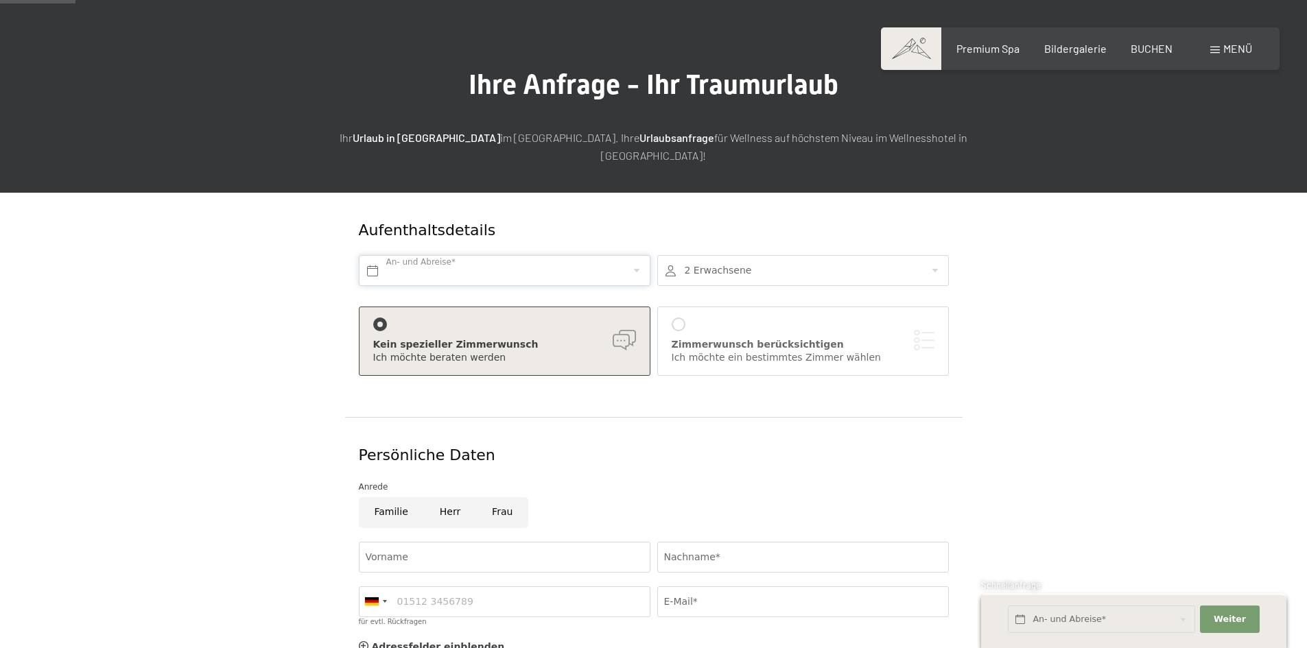
click at [631, 255] on input "text" at bounding box center [505, 270] width 292 height 31
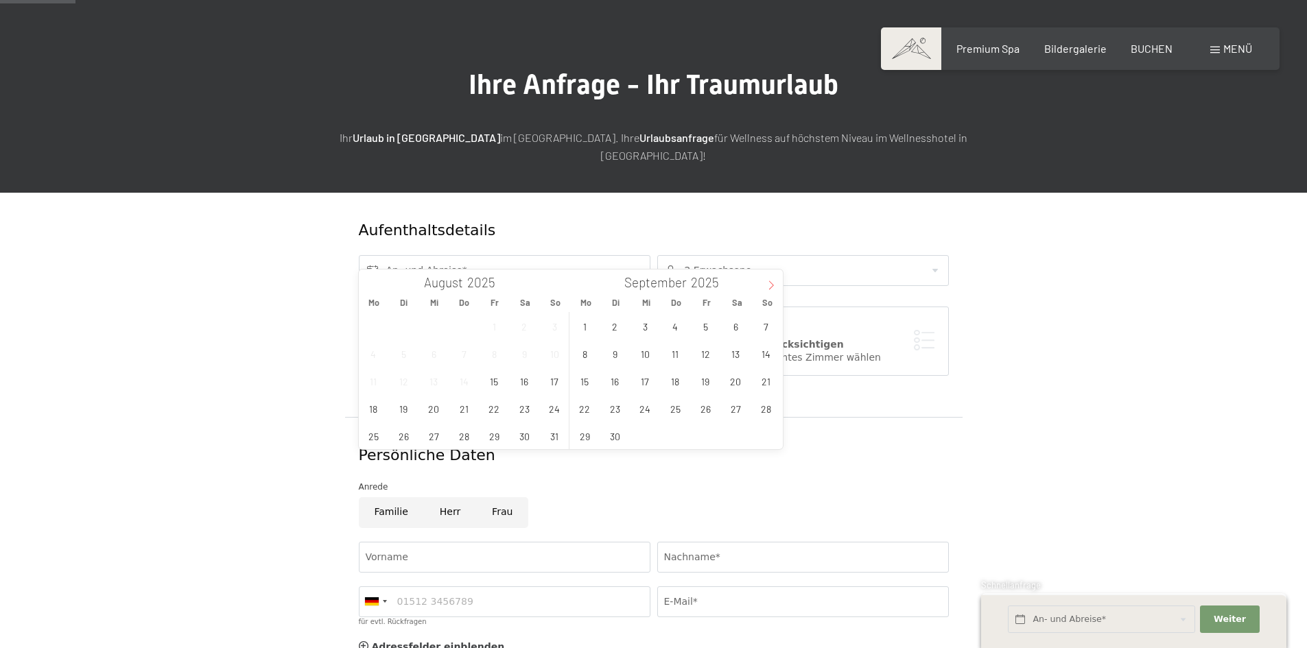
click at [764, 279] on span at bounding box center [771, 281] width 23 height 23
type input "2026"
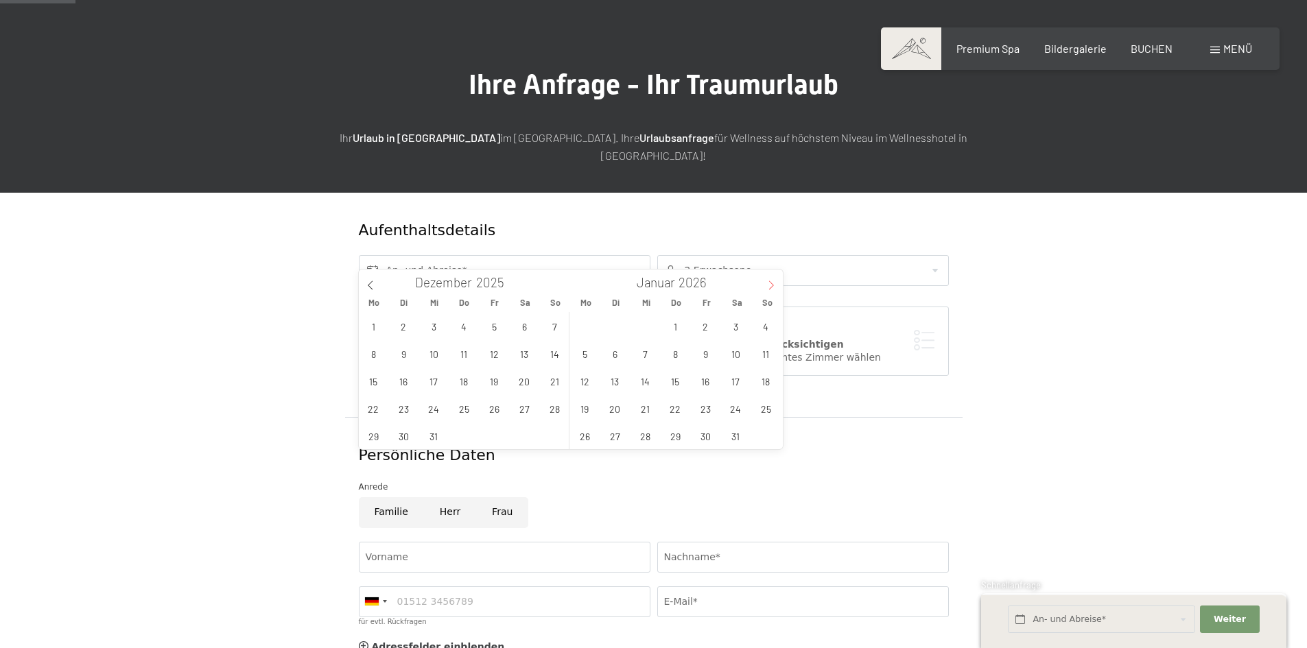
click at [764, 279] on span at bounding box center [771, 281] width 23 height 23
type input "2026"
